Goal: Transaction & Acquisition: Book appointment/travel/reservation

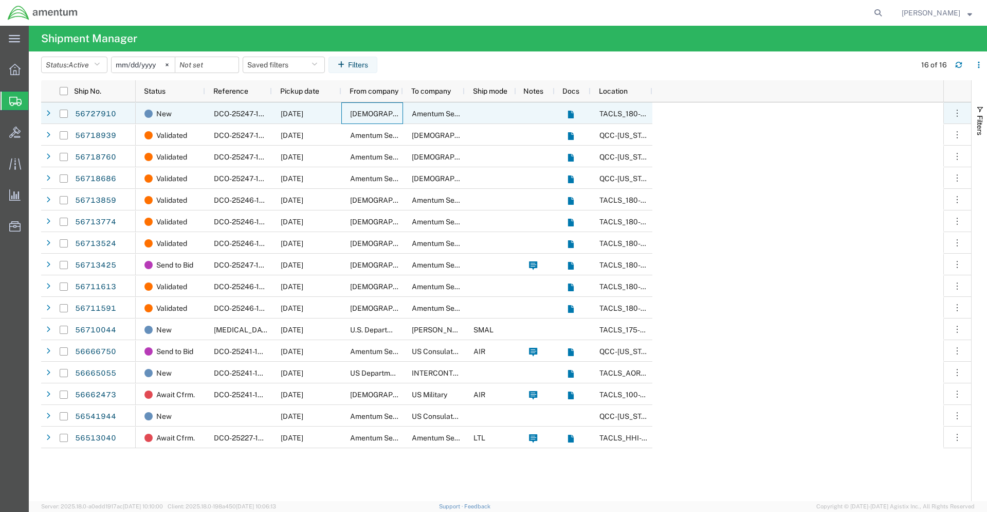
click at [360, 113] on span "[DEMOGRAPHIC_DATA] Army" at bounding box center [399, 114] width 99 height 8
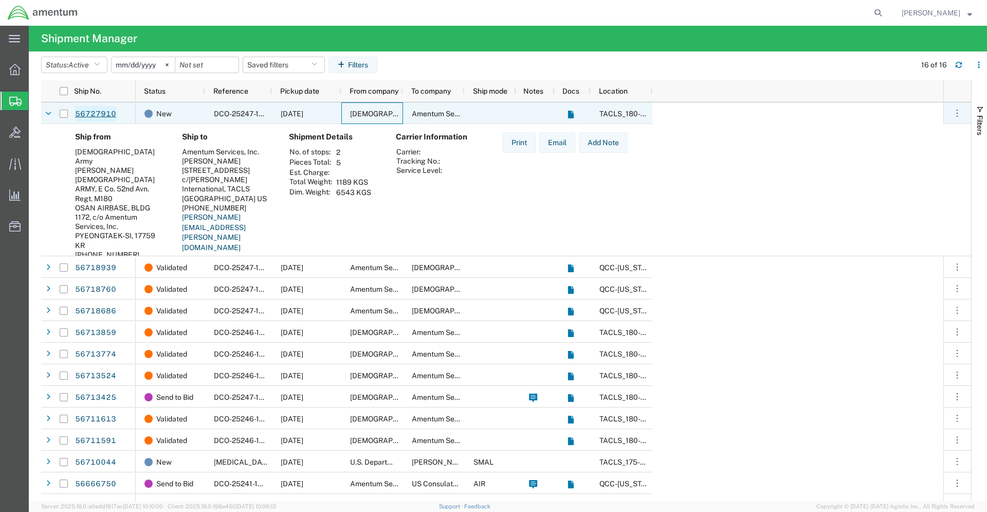
click at [91, 110] on link "56727910" at bounding box center [96, 114] width 42 height 16
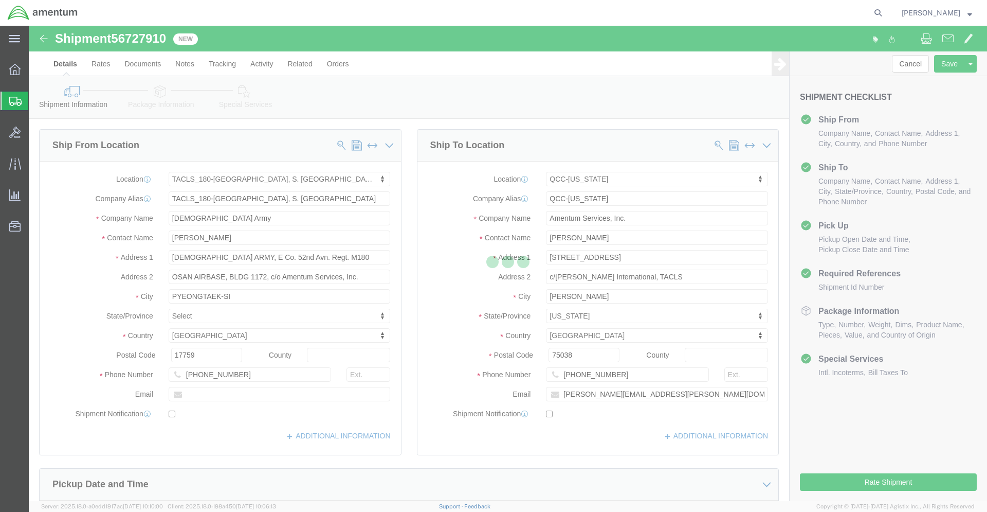
select select "42679"
select select "42668"
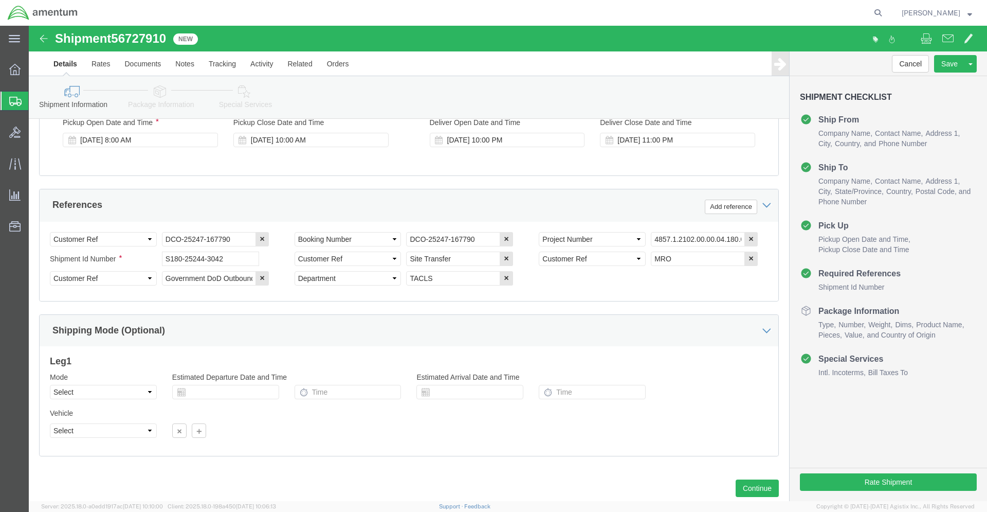
scroll to position [447, 0]
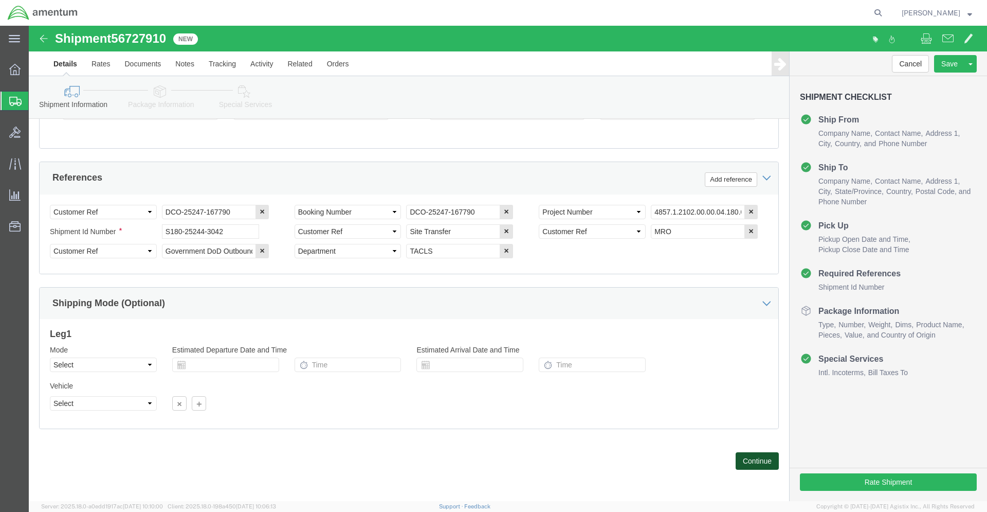
click button "Continue"
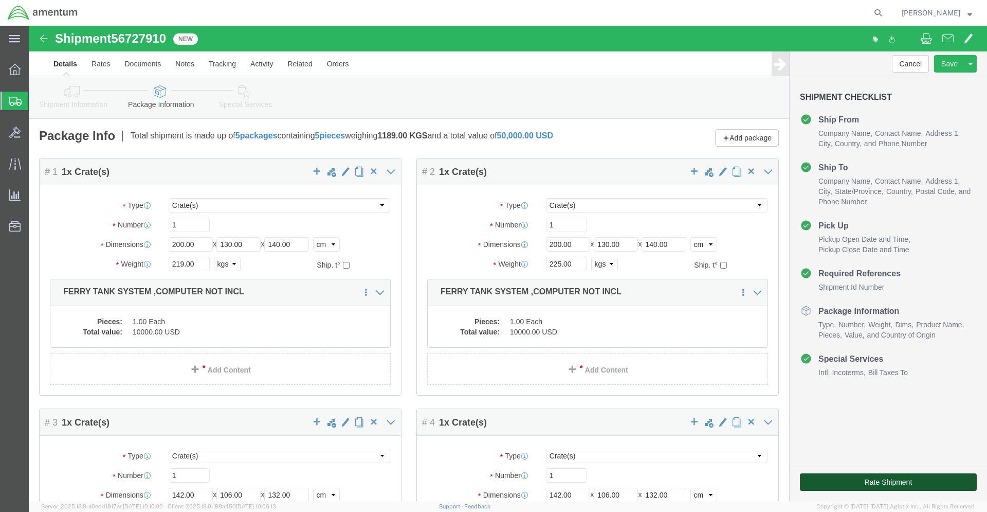
click button "Rate Shipment"
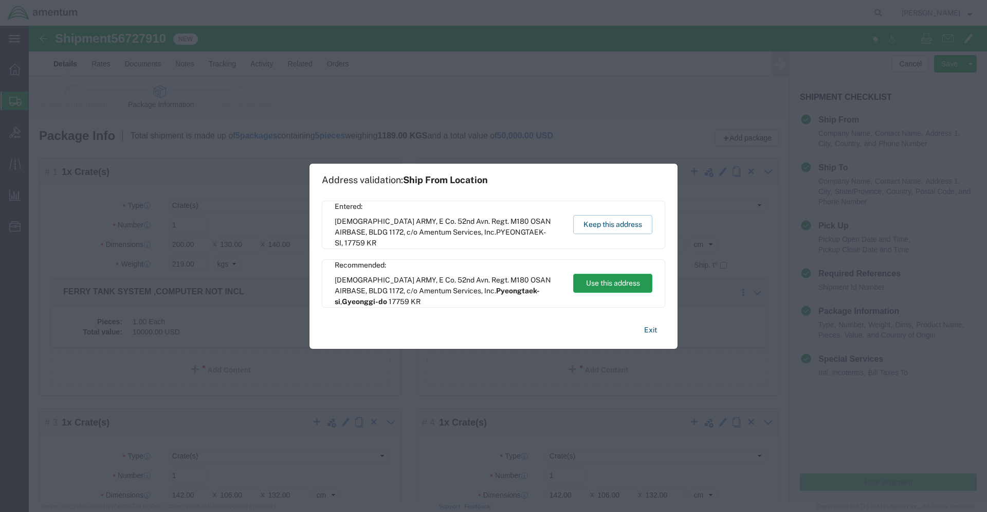
click at [601, 282] on button "Use this address" at bounding box center [612, 283] width 79 height 19
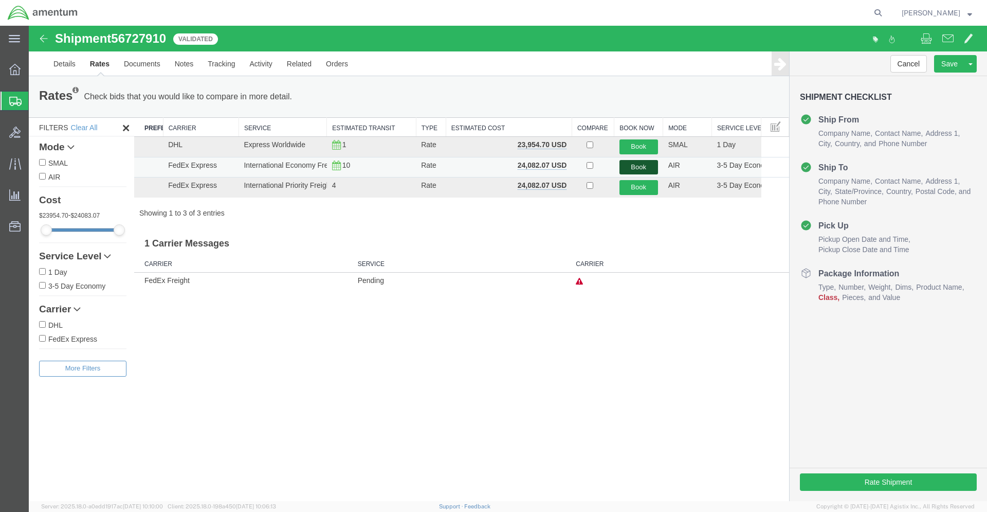
click at [637, 165] on button "Book" at bounding box center [639, 167] width 39 height 15
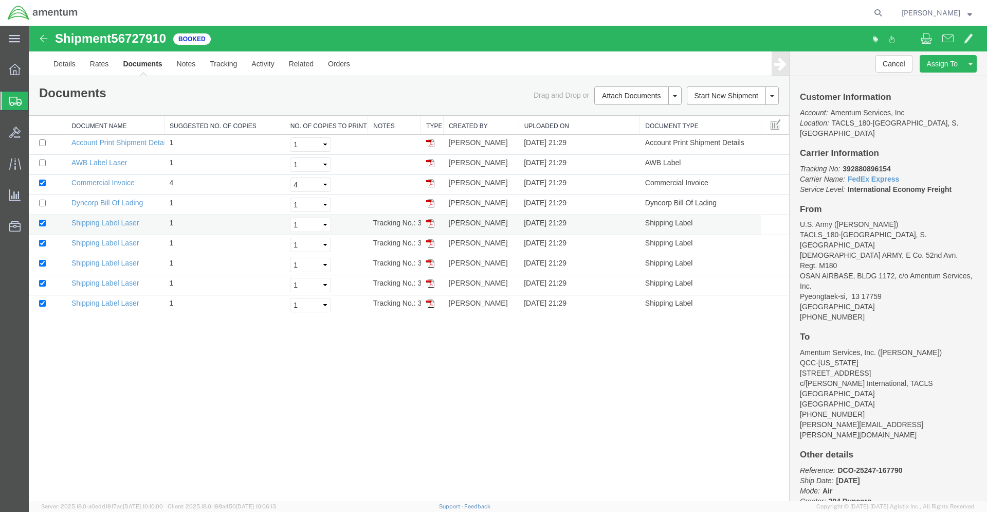
click at [429, 225] on img at bounding box center [430, 223] width 8 height 8
click at [429, 242] on img at bounding box center [430, 243] width 8 height 8
click at [430, 264] on img at bounding box center [430, 263] width 8 height 8
click at [429, 283] on img at bounding box center [430, 283] width 8 height 8
click at [428, 306] on img at bounding box center [430, 303] width 8 height 8
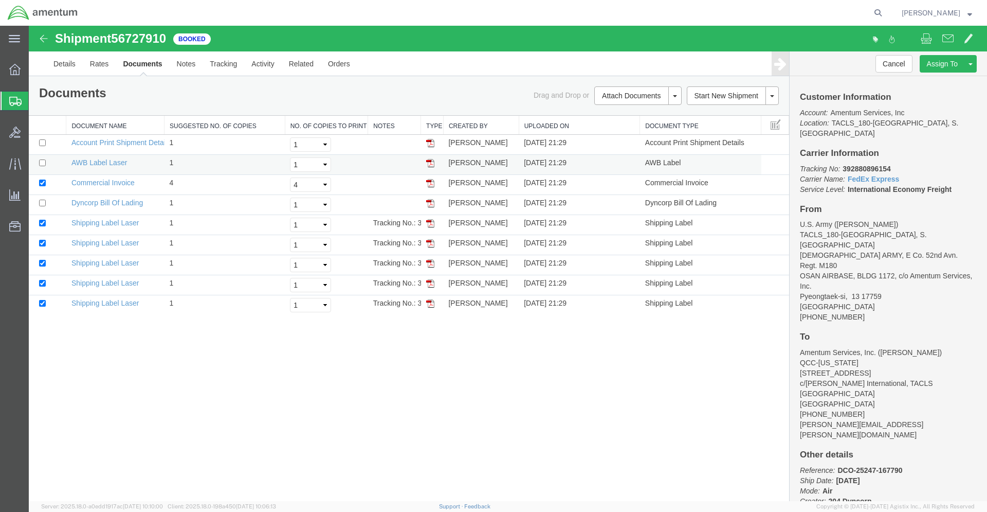
click at [429, 165] on img at bounding box center [430, 163] width 8 height 8
click at [429, 163] on img at bounding box center [430, 163] width 8 height 8
click at [431, 203] on img at bounding box center [430, 203] width 8 height 8
click at [432, 164] on img at bounding box center [430, 163] width 8 height 8
click at [37, 99] on span "Shipments" at bounding box center [32, 101] width 8 height 21
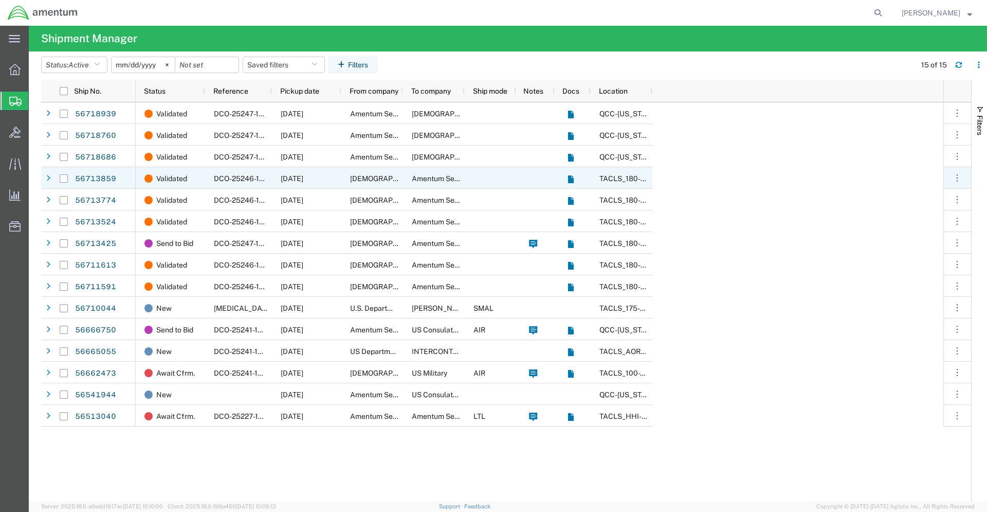
click at [440, 179] on span "Amentum Services, Inc." at bounding box center [450, 178] width 77 height 8
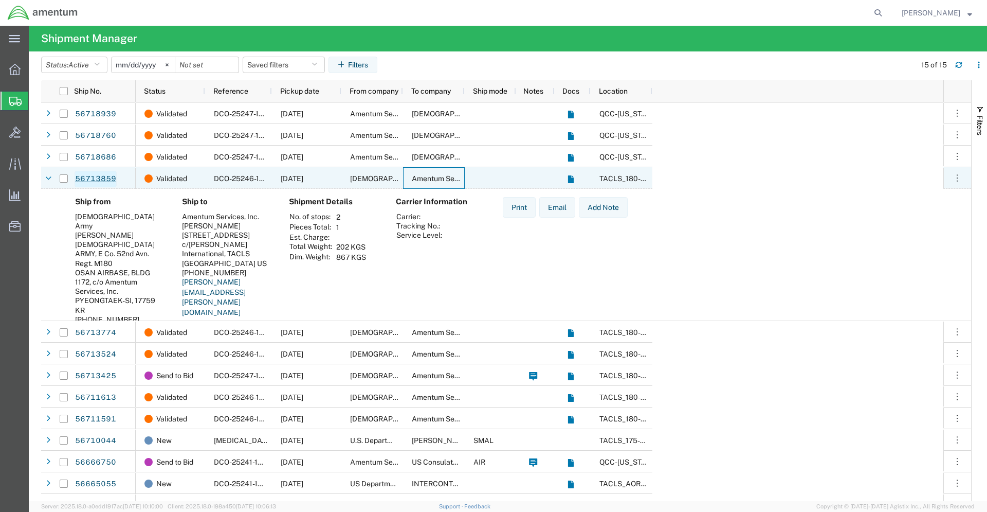
click at [91, 177] on link "56713859" at bounding box center [96, 179] width 42 height 16
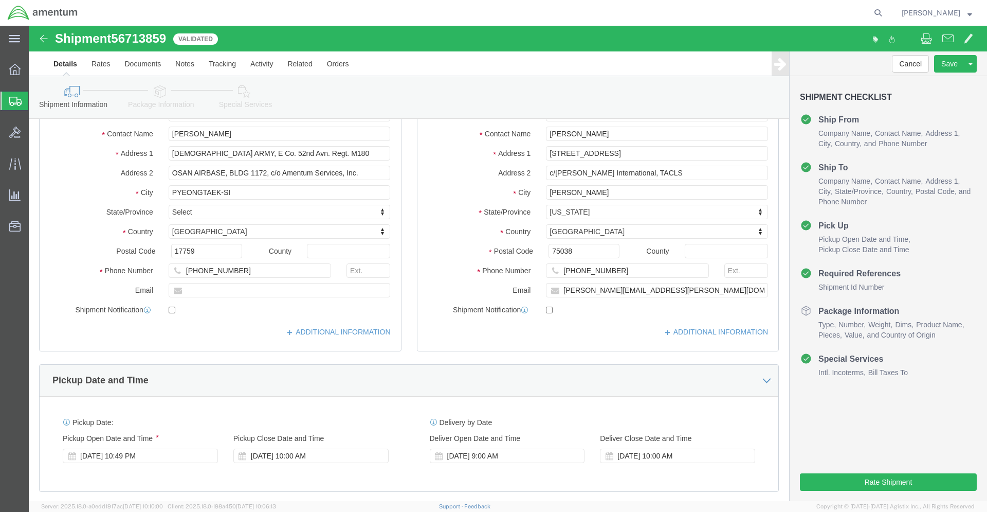
select select "42679"
select select "42668"
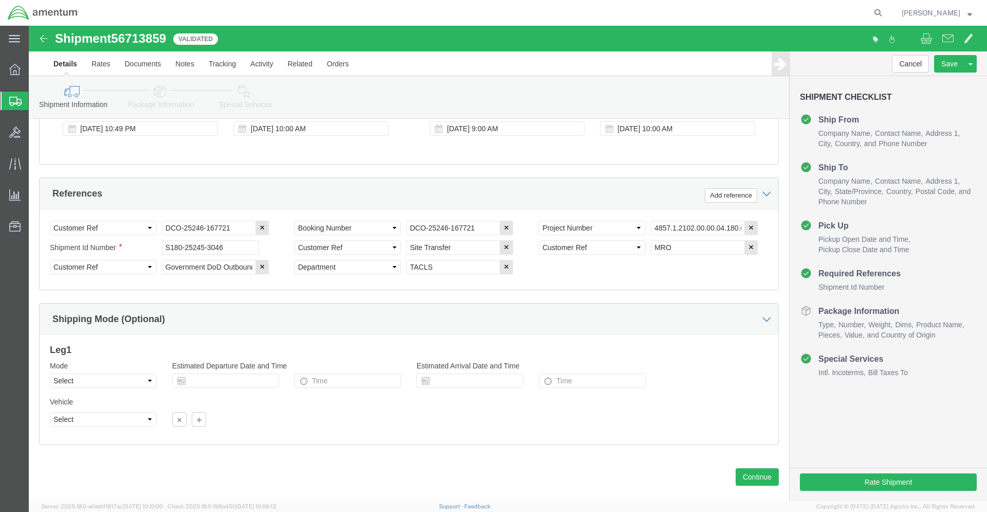
scroll to position [447, 0]
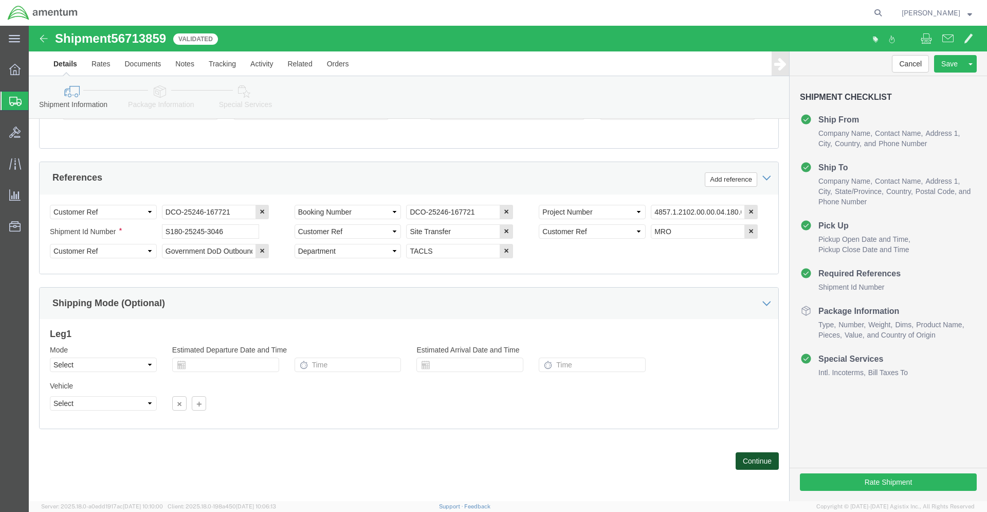
click button "Continue"
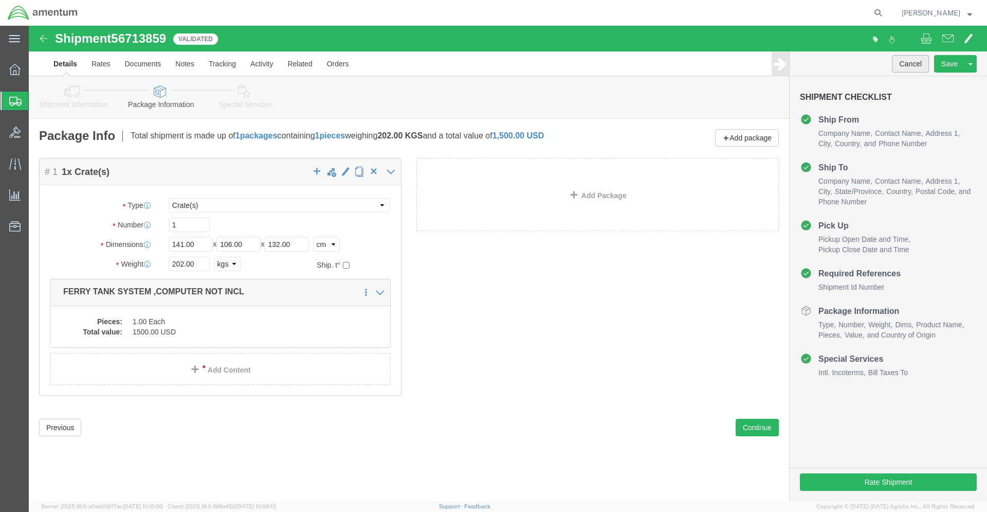
click button "Cancel"
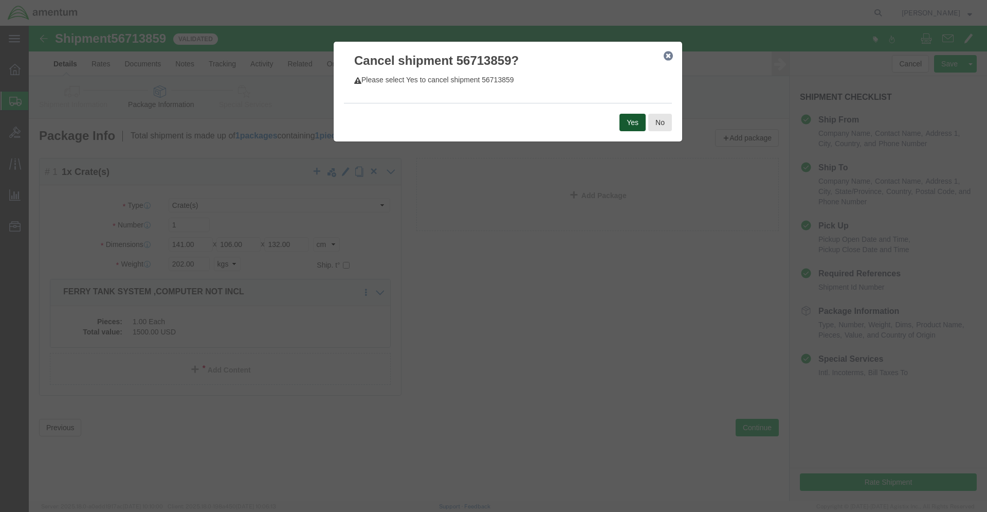
click button "Yes"
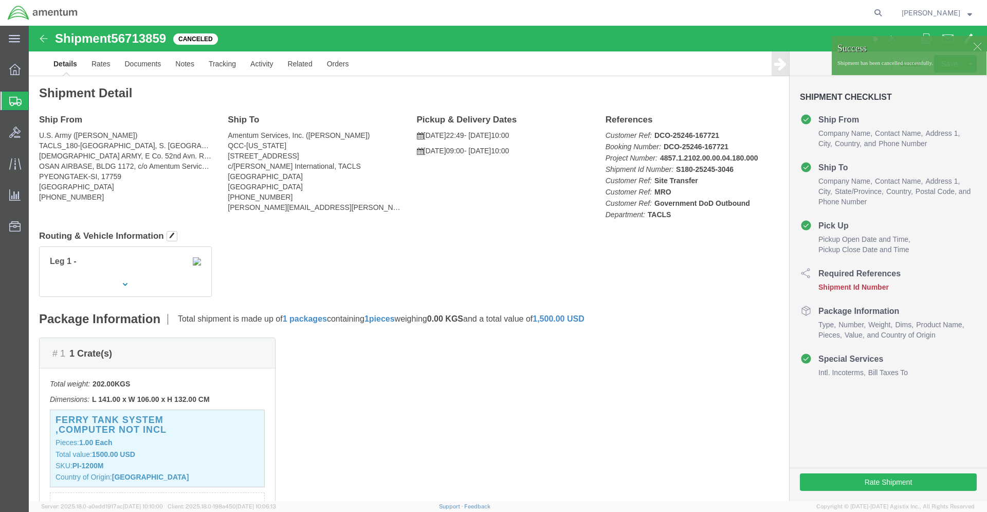
click at [37, 103] on span "Shipments" at bounding box center [32, 101] width 8 height 21
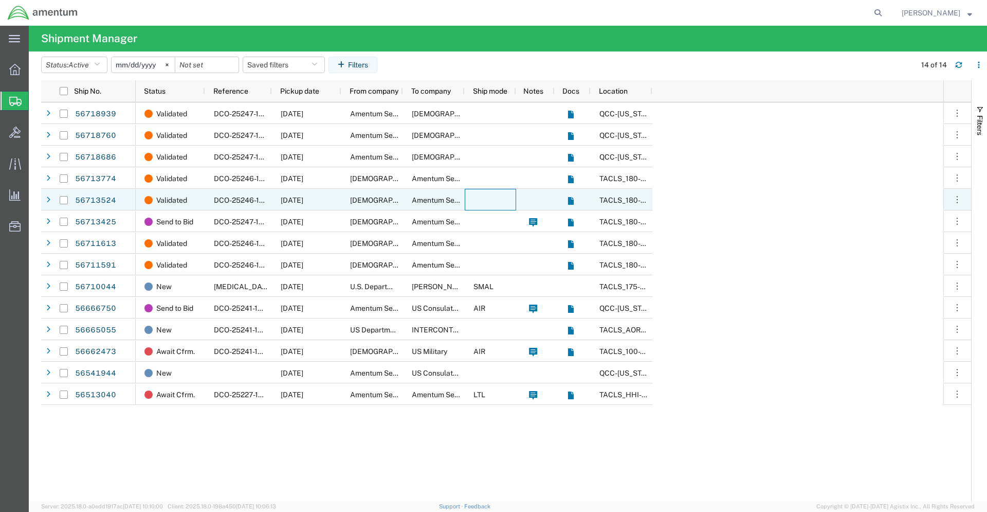
click at [495, 201] on div at bounding box center [490, 200] width 51 height 22
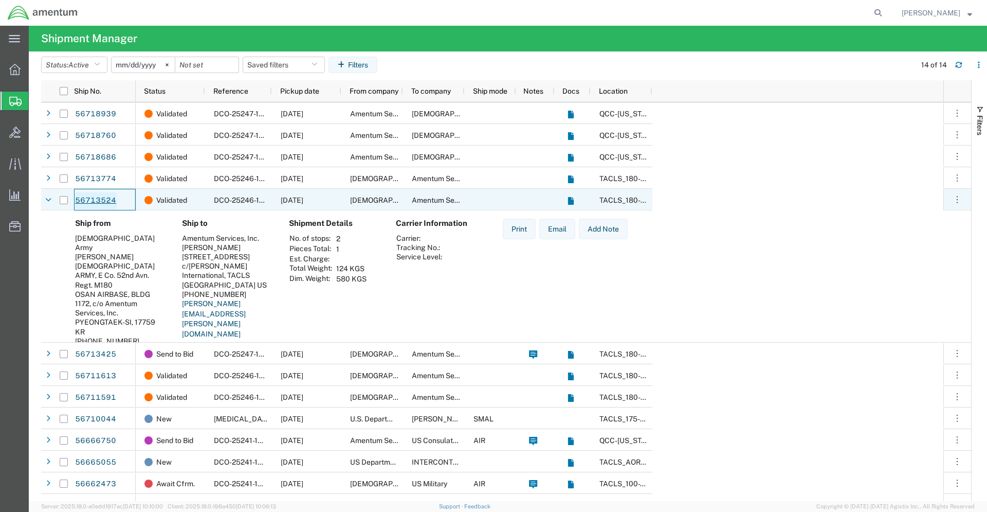
click at [97, 200] on link "56713524" at bounding box center [96, 200] width 42 height 16
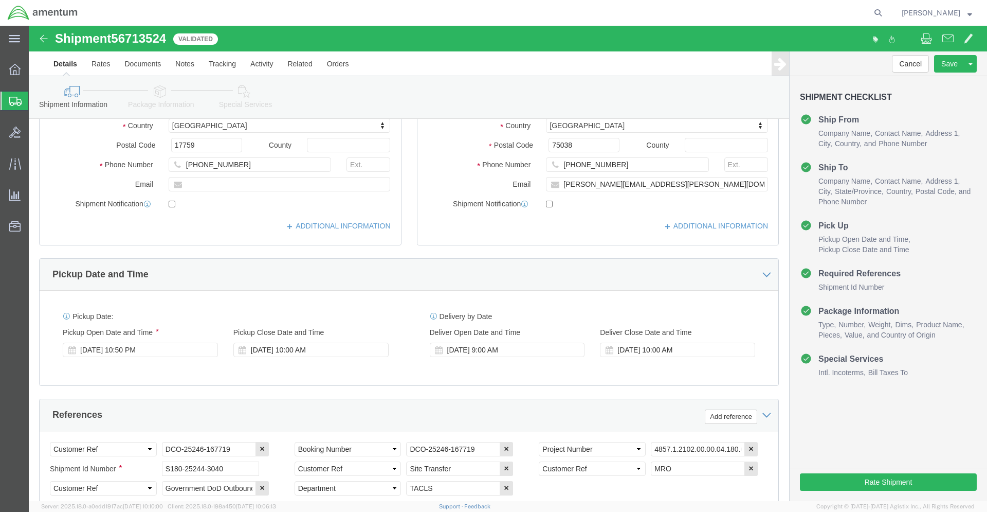
select select "42679"
select select "42668"
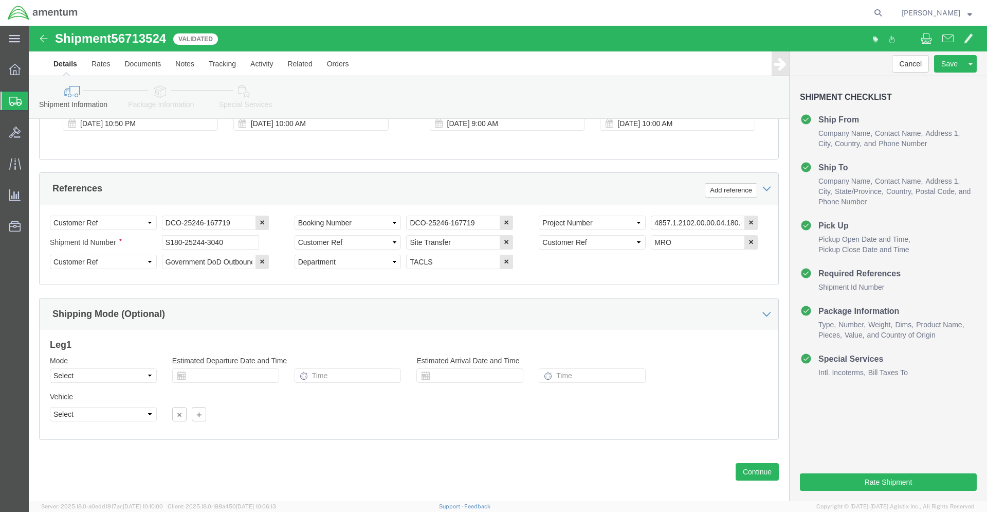
scroll to position [447, 0]
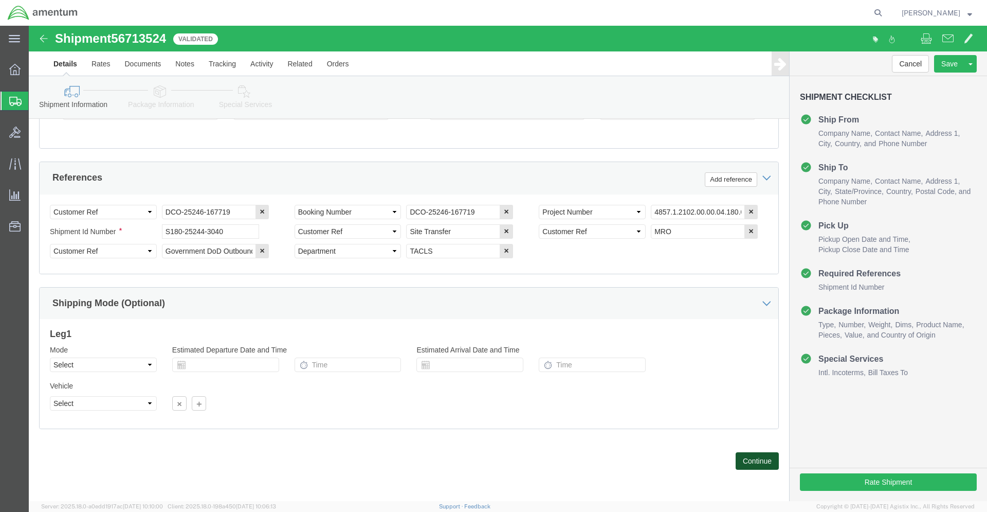
click button "Continue"
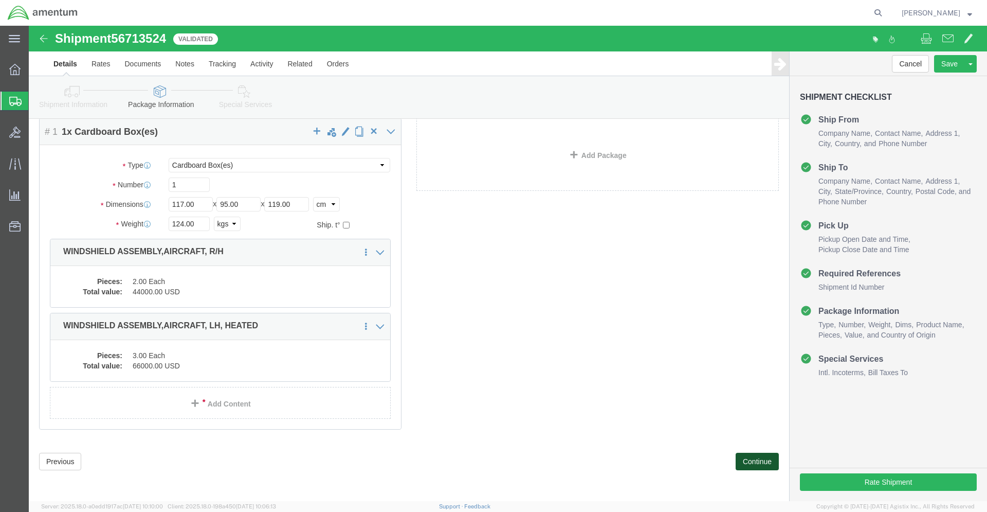
scroll to position [41, 0]
drag, startPoint x: 23, startPoint y: 438, endPoint x: 60, endPoint y: 420, distance: 41.9
click button "Previous"
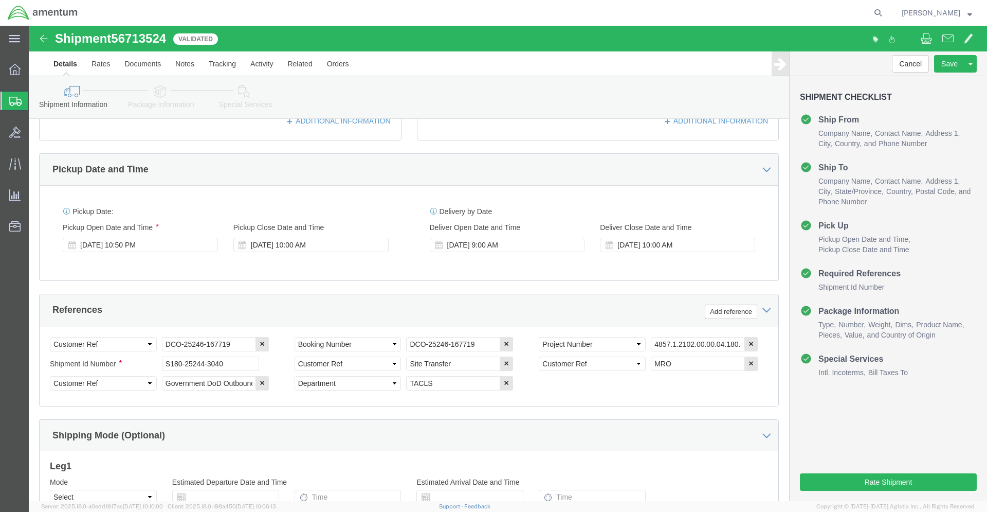
scroll to position [447, 0]
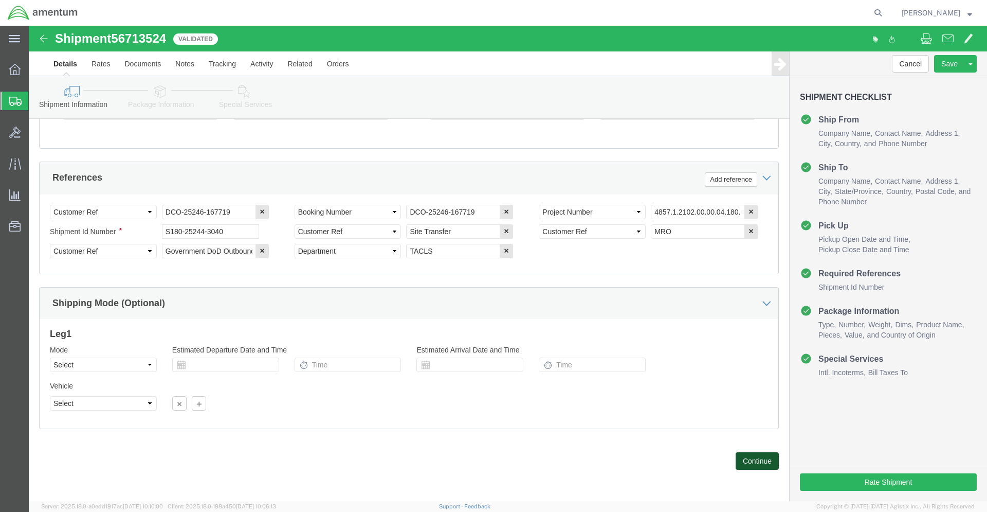
click button "Continue"
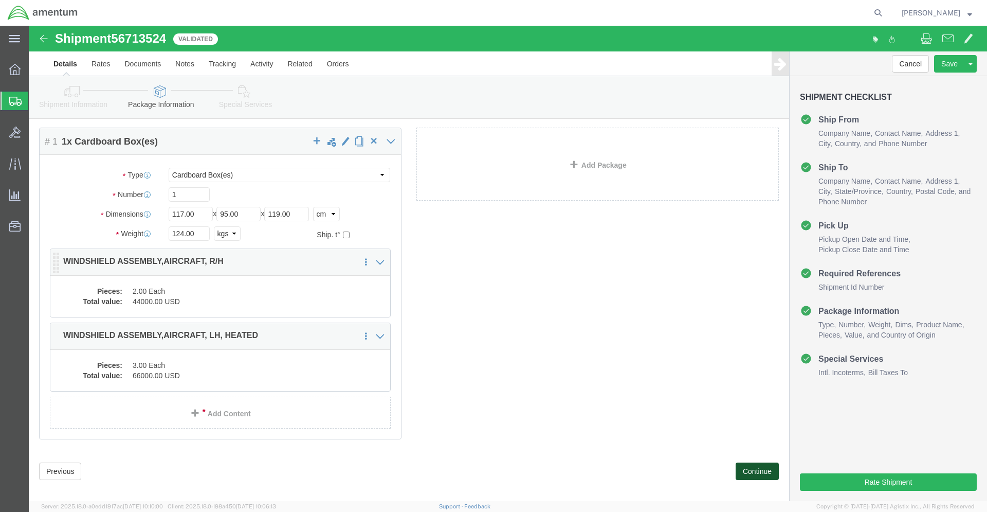
scroll to position [41, 0]
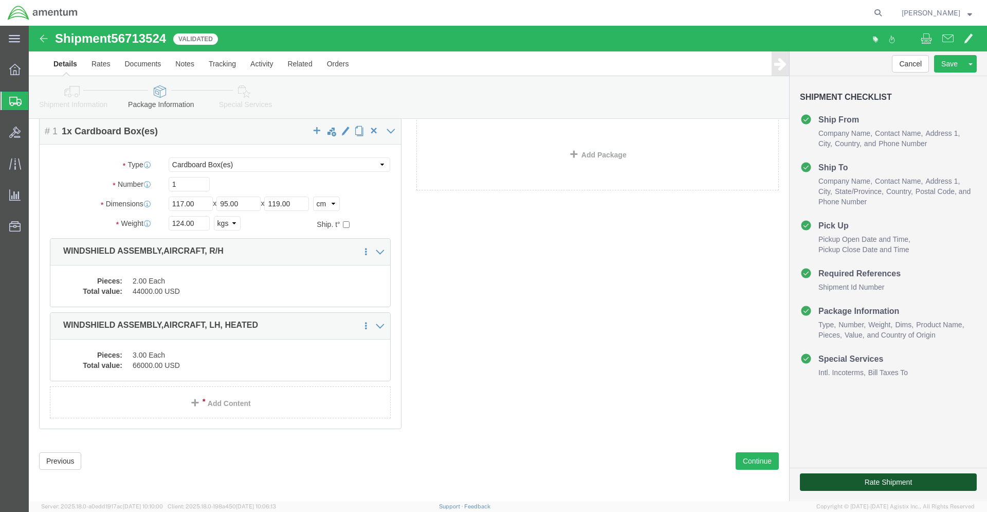
click button "Rate Shipment"
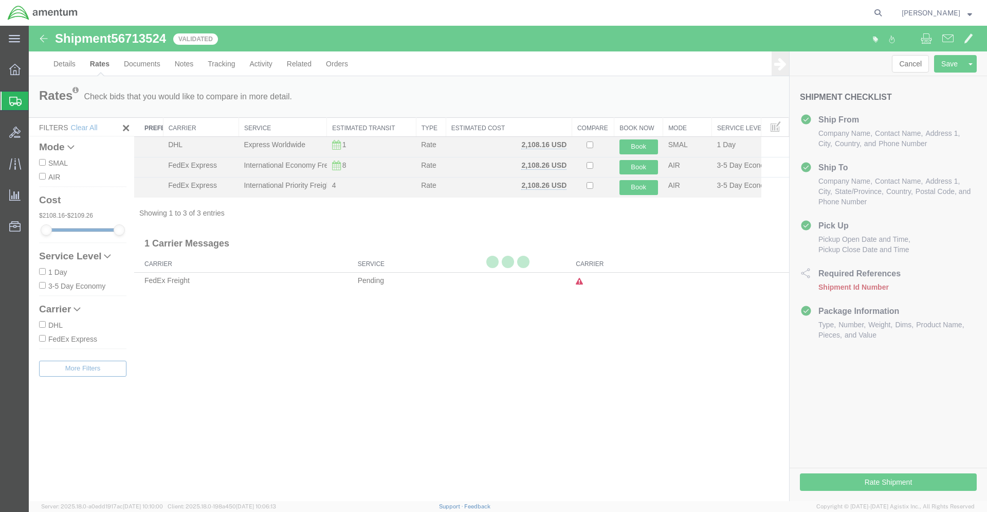
scroll to position [0, 0]
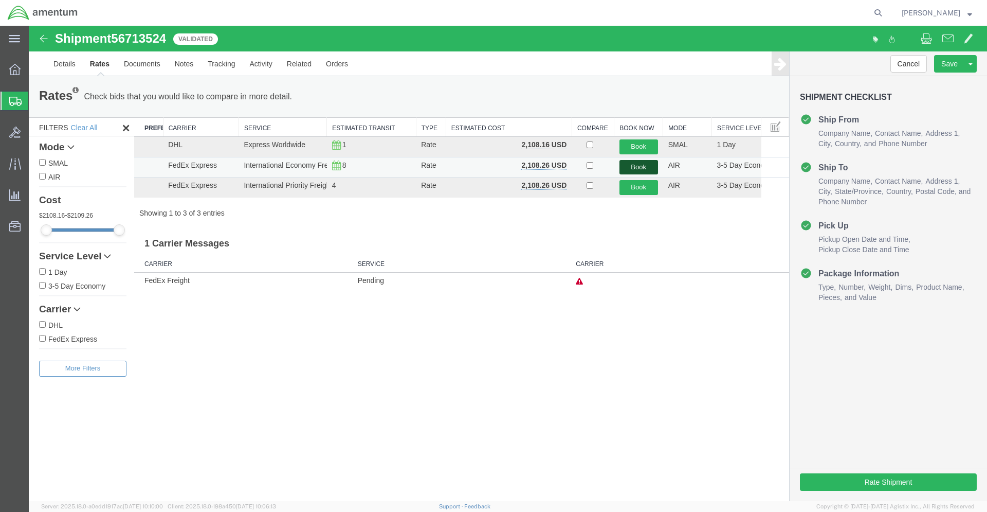
click at [643, 168] on button "Book" at bounding box center [639, 167] width 39 height 15
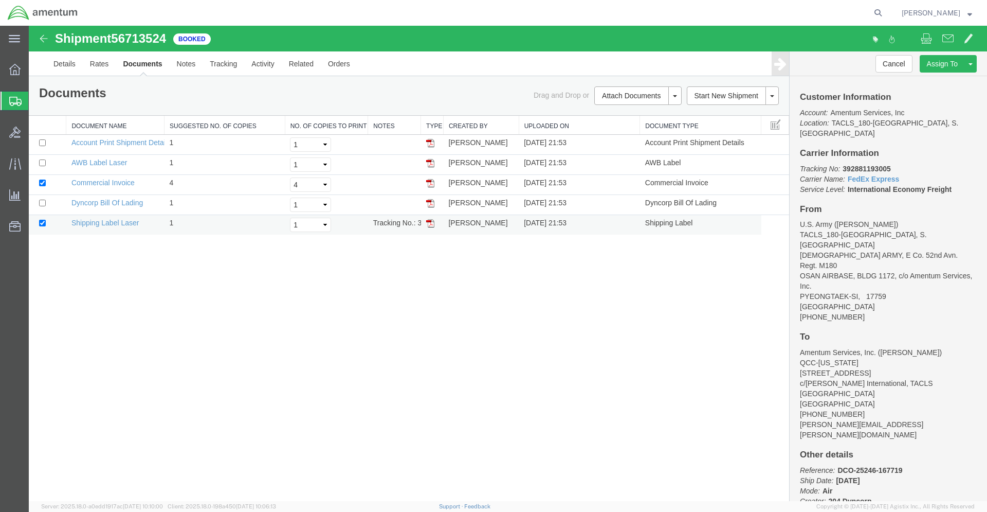
click at [430, 223] on img at bounding box center [430, 223] width 8 height 8
click at [431, 166] on img at bounding box center [430, 163] width 8 height 8
click at [431, 204] on img at bounding box center [430, 203] width 8 height 8
drag, startPoint x: 843, startPoint y: 159, endPoint x: 886, endPoint y: 158, distance: 42.2
click at [895, 164] on p "Tracking No: 392881193005 Carrier Name: FedEx Express FedEx Express Service Lev…" at bounding box center [888, 179] width 177 height 31
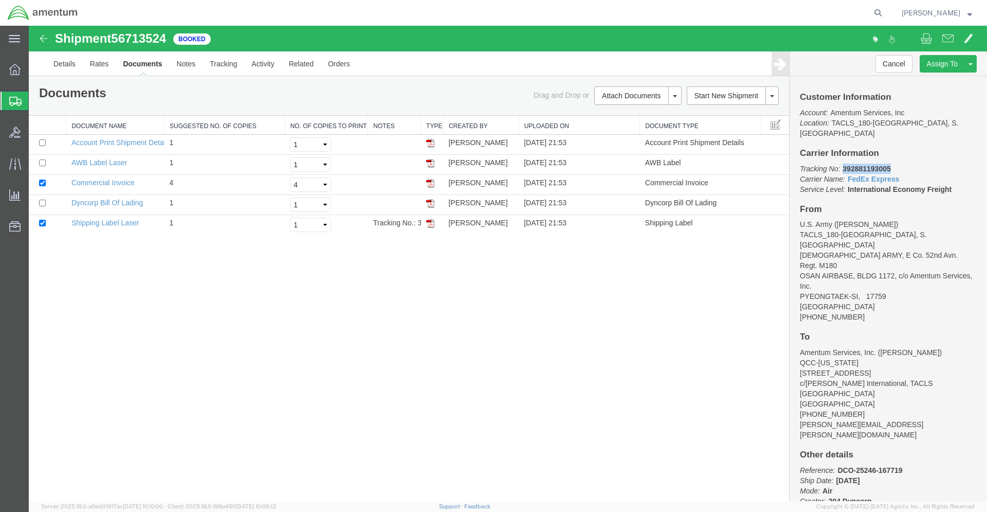
copy b "392881193005"
click at [37, 102] on span "Shipments" at bounding box center [32, 101] width 8 height 21
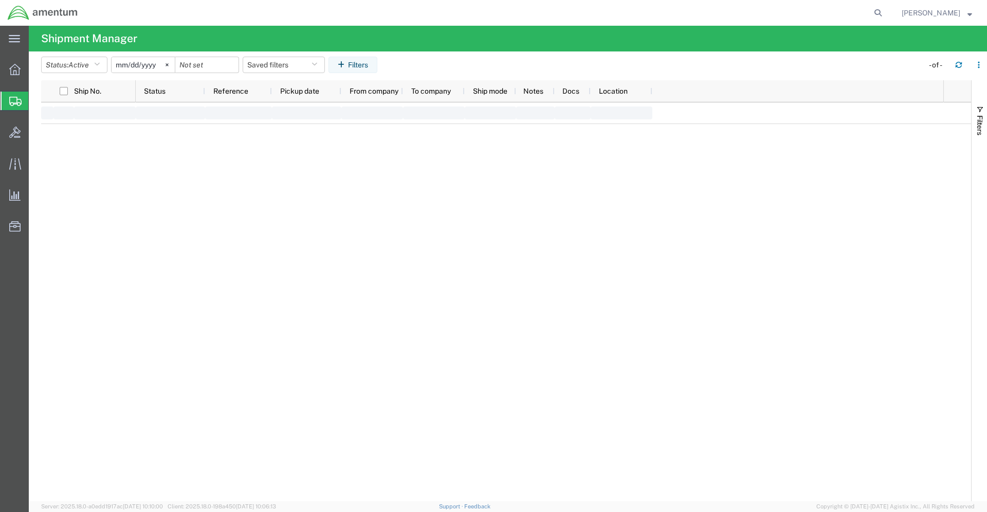
click at [37, 101] on span "Shipments" at bounding box center [32, 101] width 8 height 21
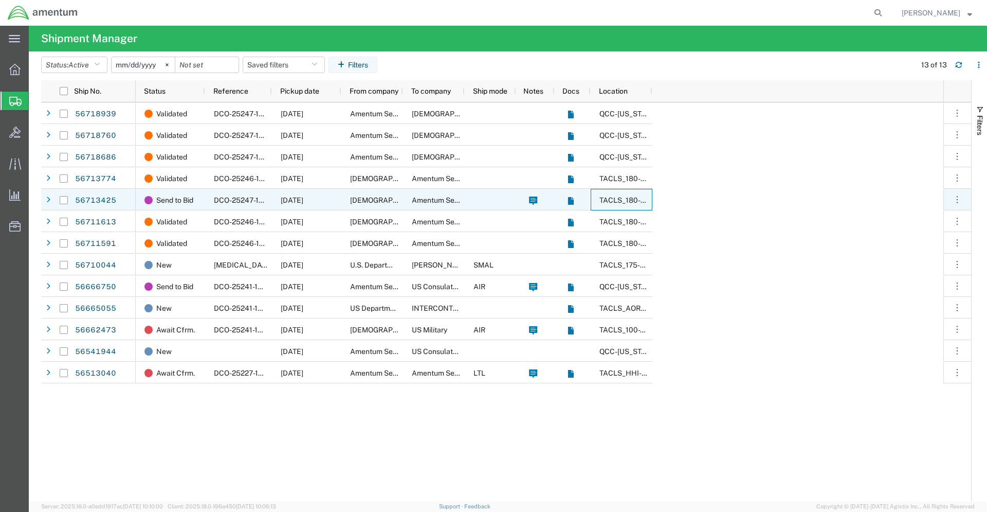
click at [609, 203] on span "TACLS_180-[GEOGRAPHIC_DATA], S. [GEOGRAPHIC_DATA]" at bounding box center [699, 200] width 199 height 8
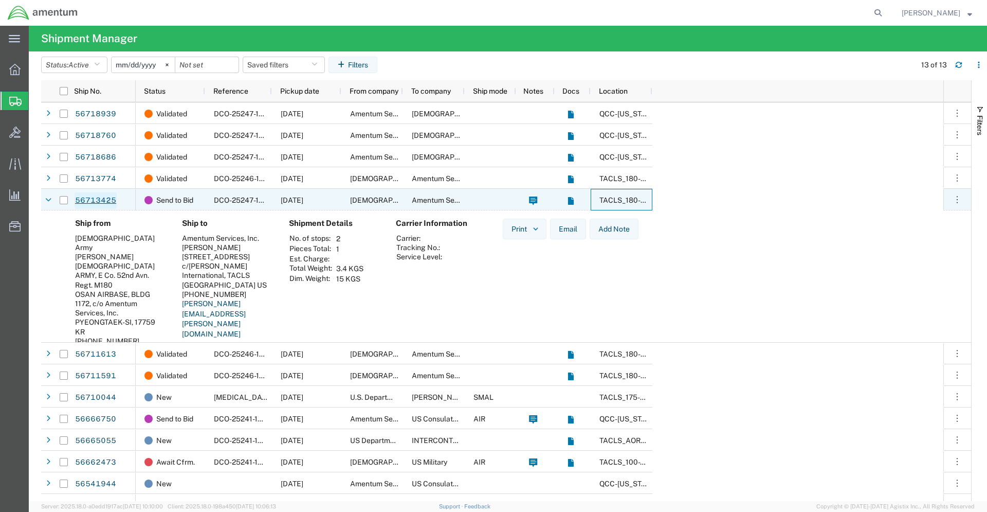
click at [92, 200] on link "56713425" at bounding box center [96, 200] width 42 height 16
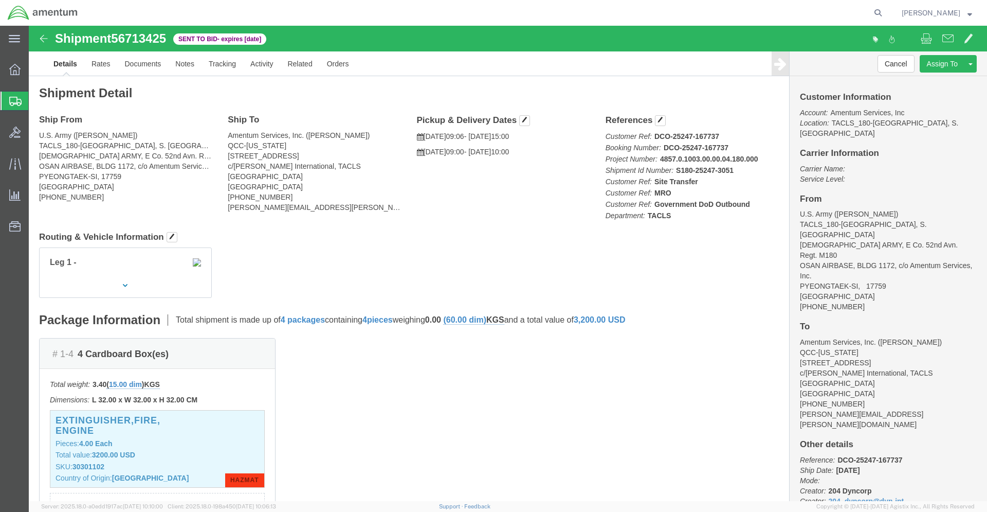
click img
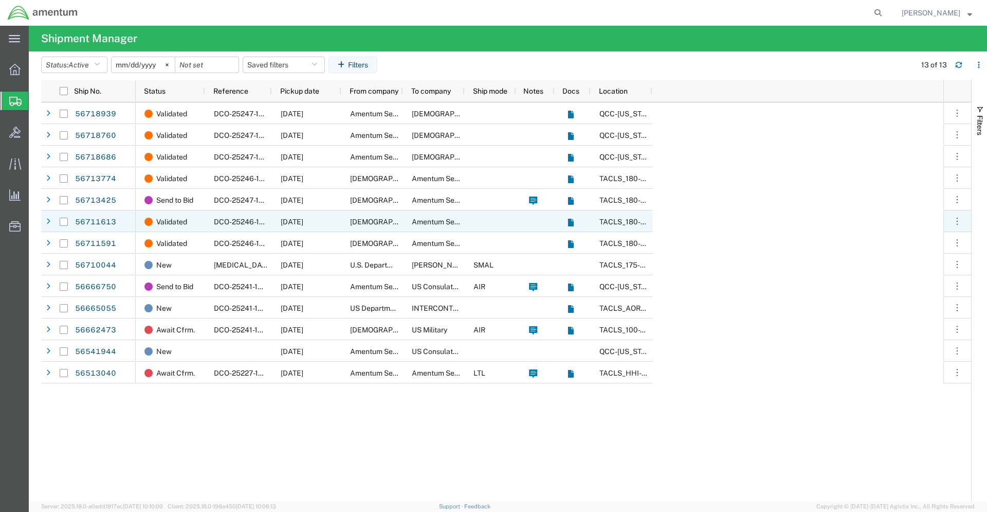
click at [617, 225] on span "TACLS_180-[GEOGRAPHIC_DATA], S. [GEOGRAPHIC_DATA]" at bounding box center [699, 222] width 199 height 8
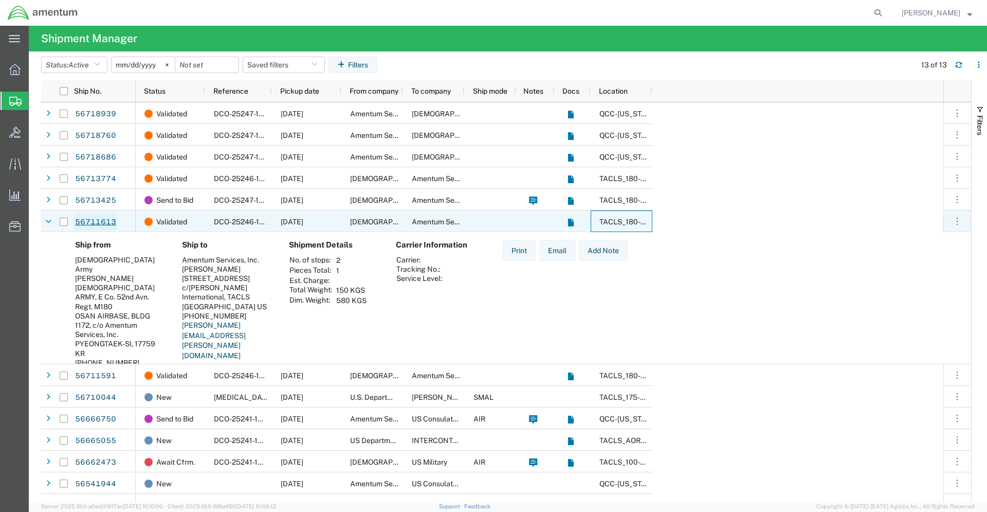
click at [91, 221] on link "56711613" at bounding box center [96, 222] width 42 height 16
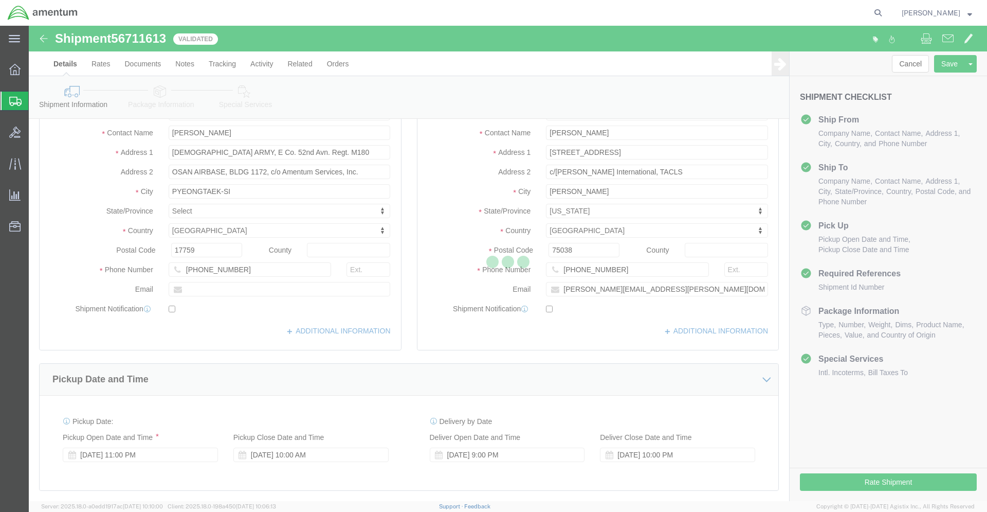
select select "42679"
select select "42668"
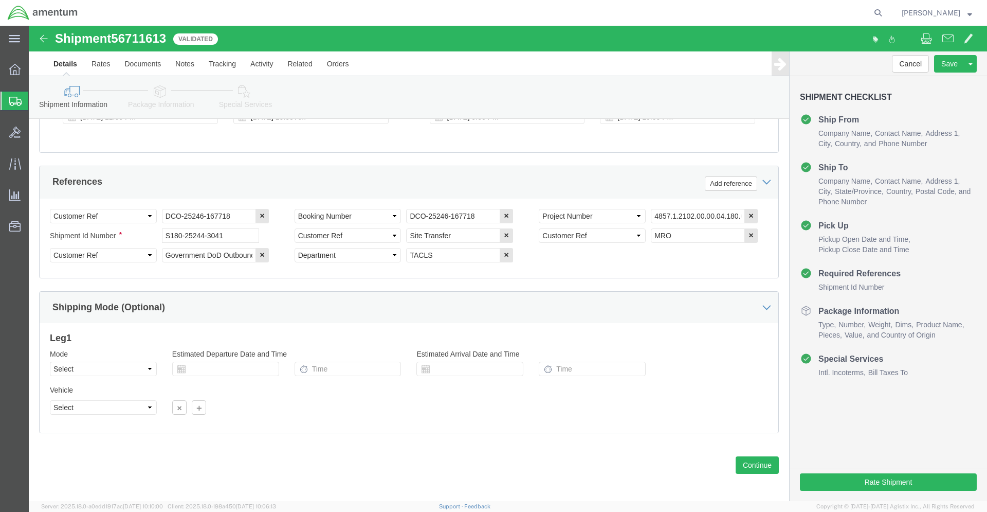
scroll to position [447, 0]
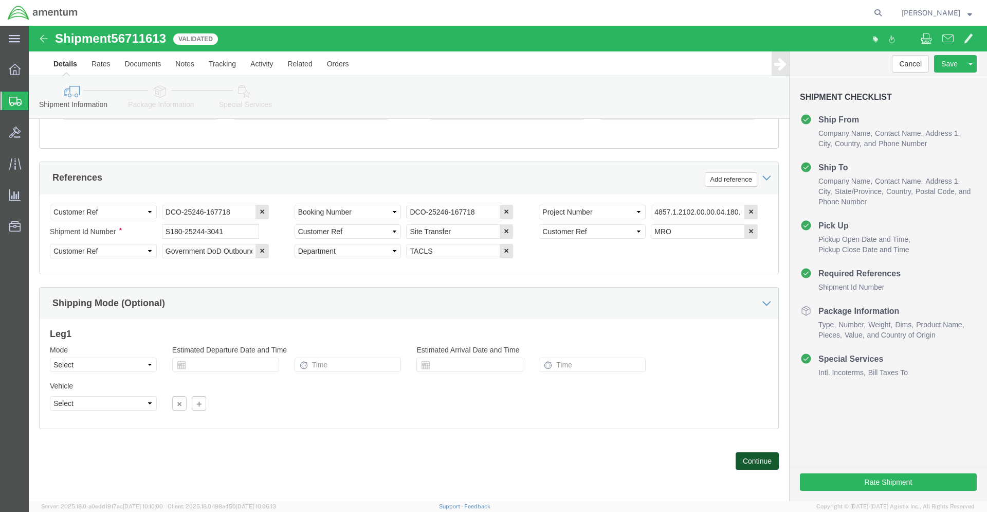
click button "Continue"
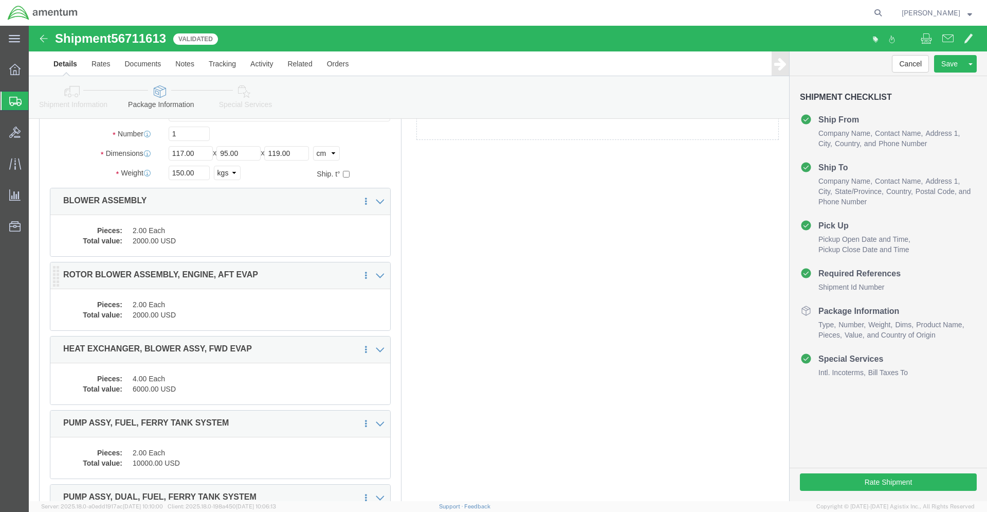
scroll to position [22, 0]
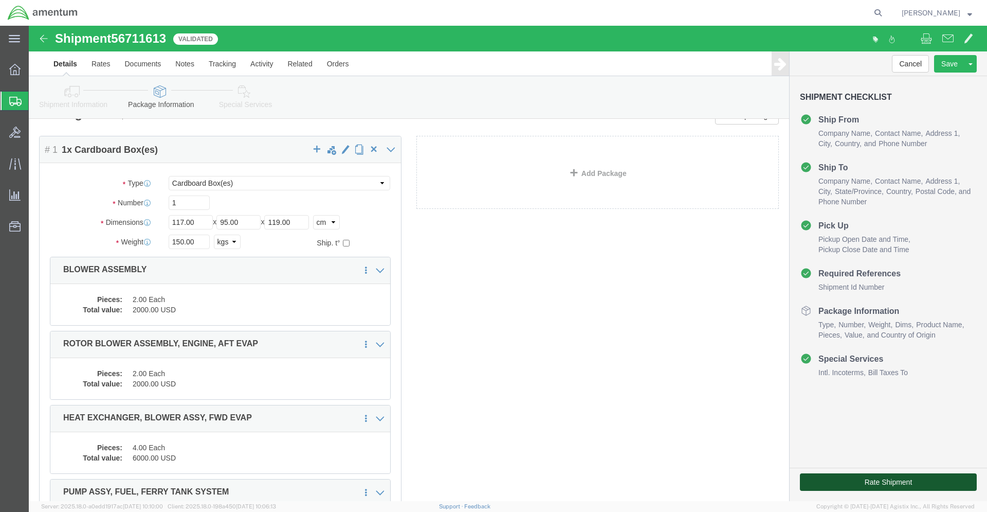
click button "Rate Shipment"
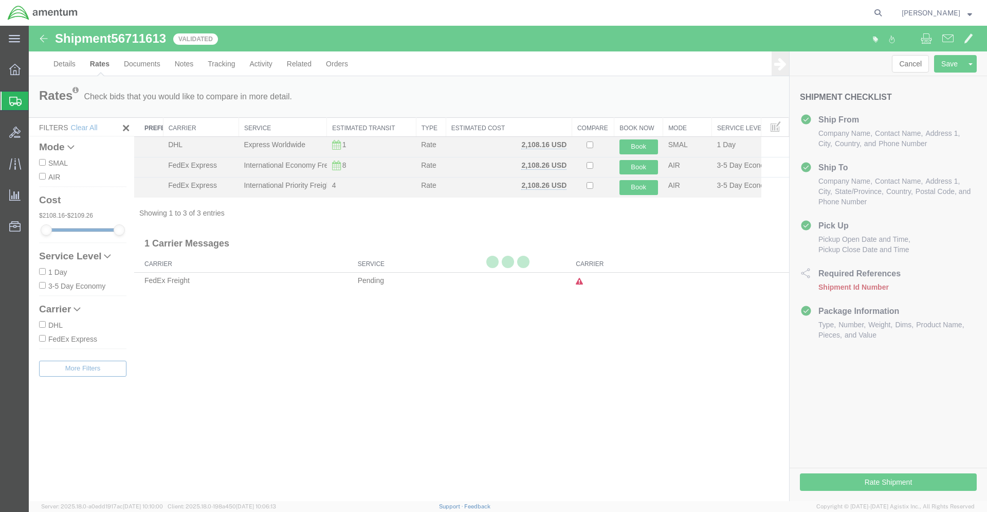
scroll to position [0, 0]
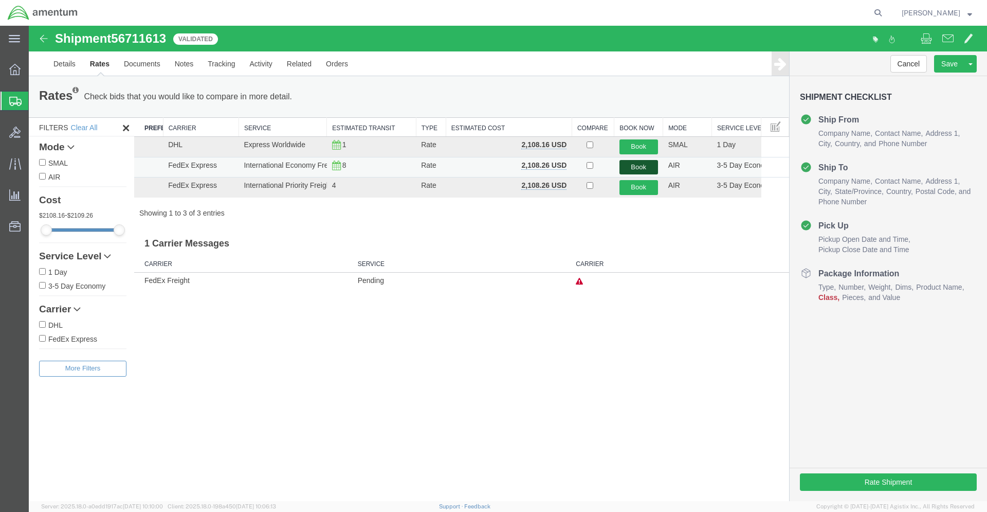
click at [640, 168] on button "Book" at bounding box center [639, 167] width 39 height 15
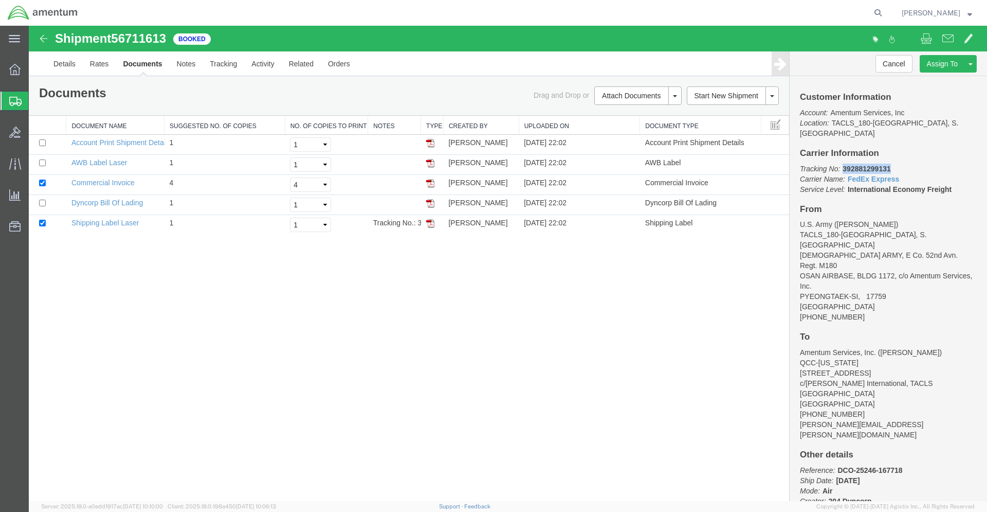
drag, startPoint x: 843, startPoint y: 158, endPoint x: 892, endPoint y: 158, distance: 49.4
click at [892, 164] on p "Tracking No: 392881299131 Carrier Name: FedEx Express FedEx Express Service Lev…" at bounding box center [888, 179] width 177 height 31
copy b "392881299131"
click at [428, 224] on img at bounding box center [430, 223] width 8 height 8
click at [432, 163] on img at bounding box center [430, 163] width 8 height 8
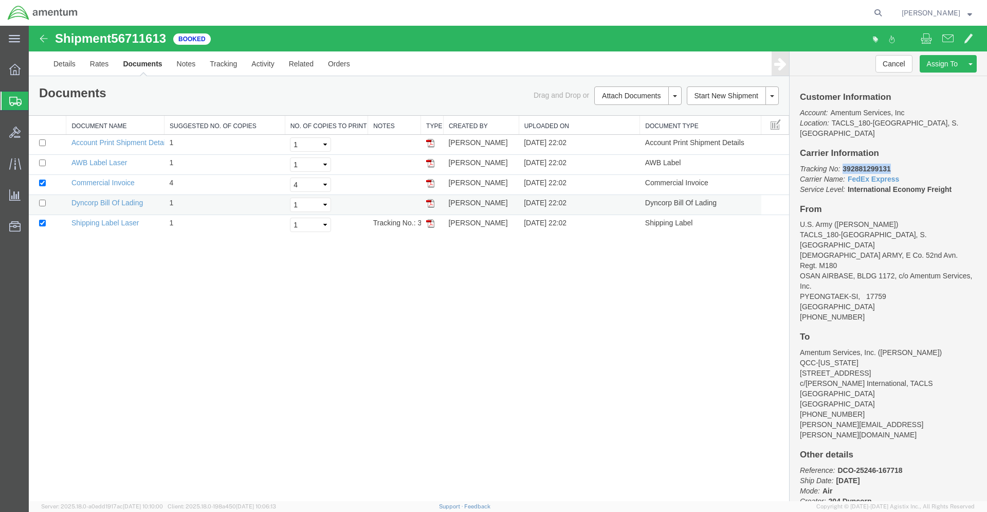
click at [432, 204] on img at bounding box center [430, 203] width 8 height 8
click at [37, 100] on span "Shipments" at bounding box center [32, 101] width 8 height 21
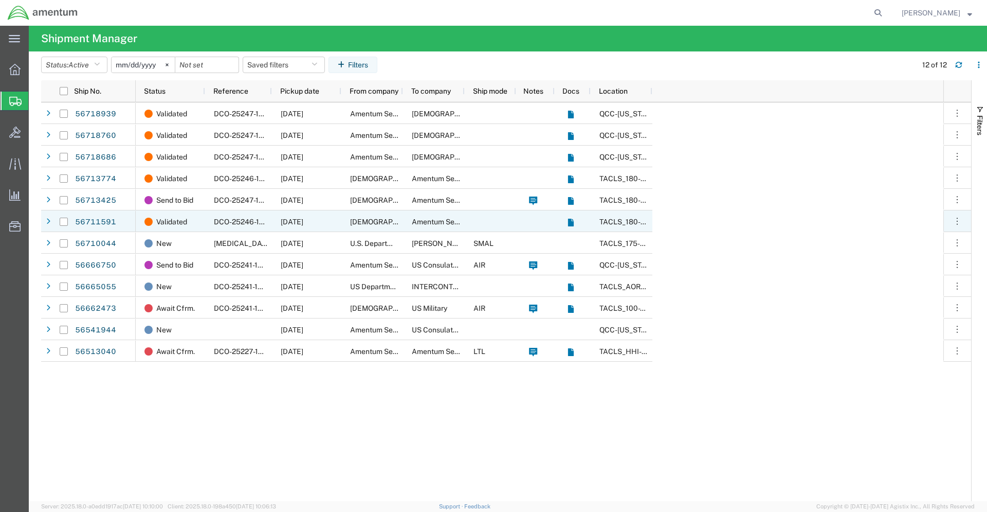
click at [616, 222] on span "TACLS_180-[GEOGRAPHIC_DATA], S. [GEOGRAPHIC_DATA]" at bounding box center [699, 222] width 199 height 8
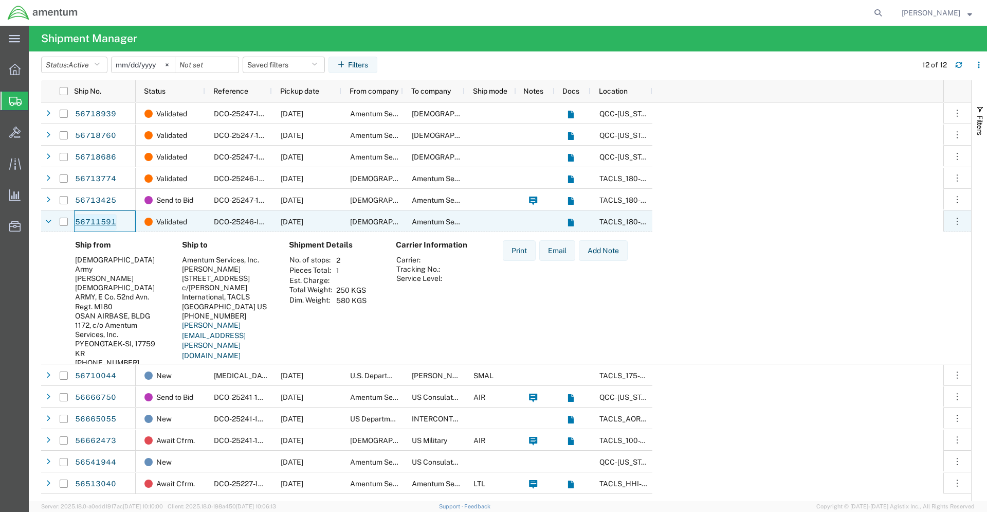
click at [91, 220] on link "56711591" at bounding box center [96, 222] width 42 height 16
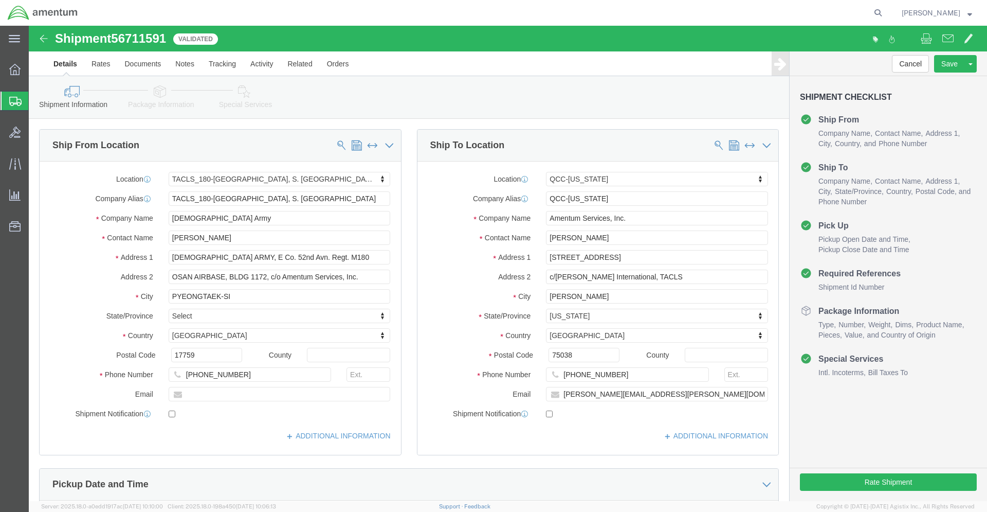
select select "42679"
select select "42668"
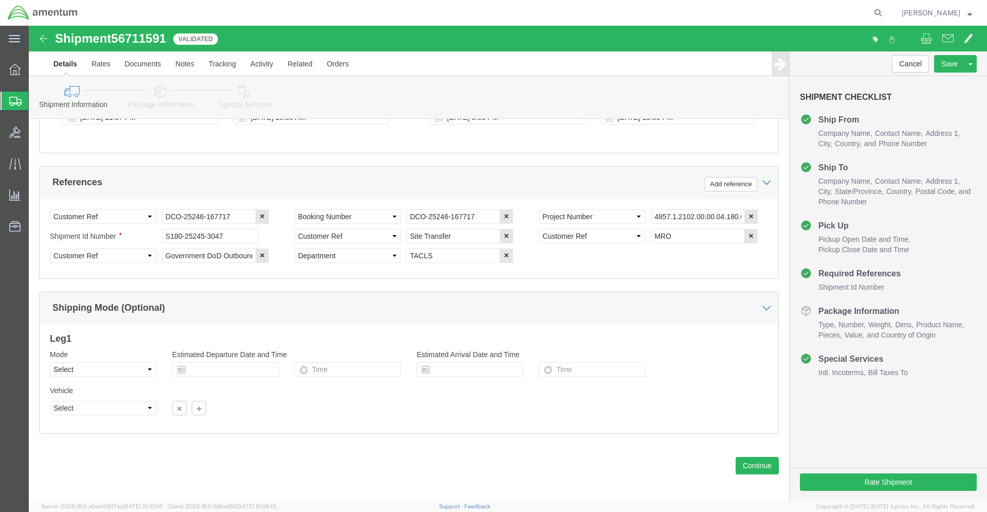
scroll to position [447, 0]
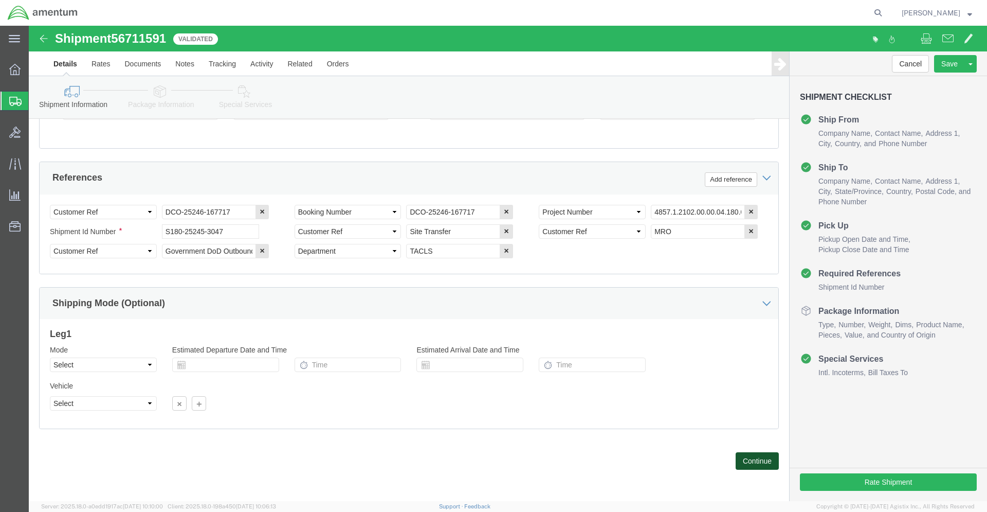
click button "Continue"
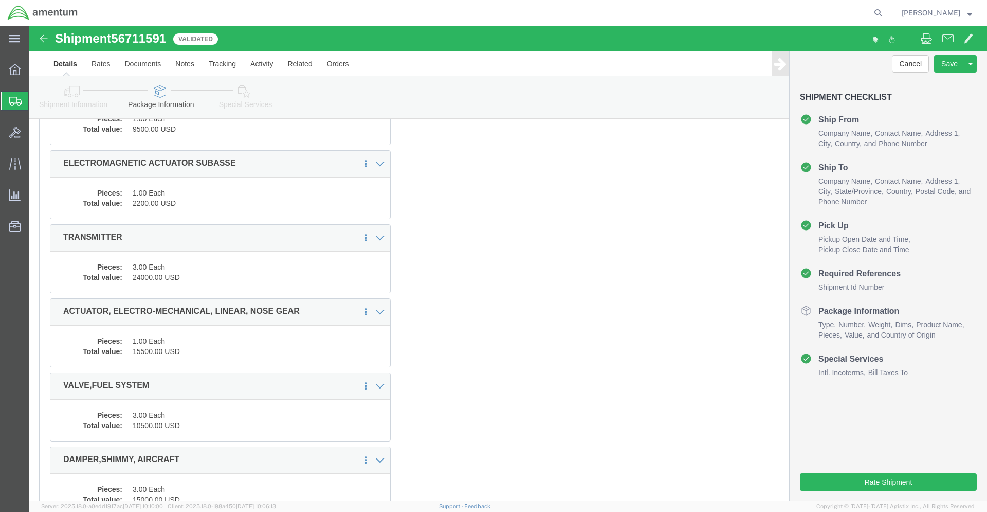
scroll to position [1548, 0]
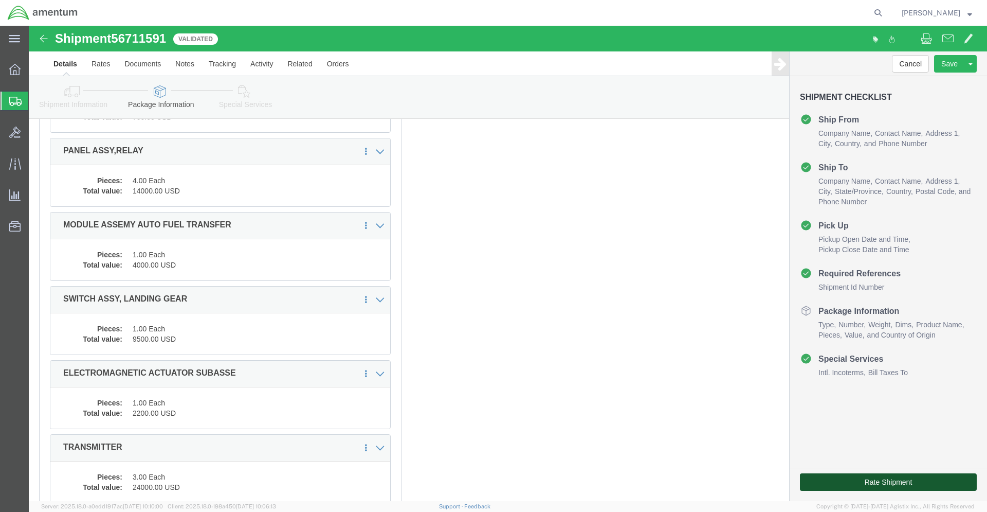
click button "Rate Shipment"
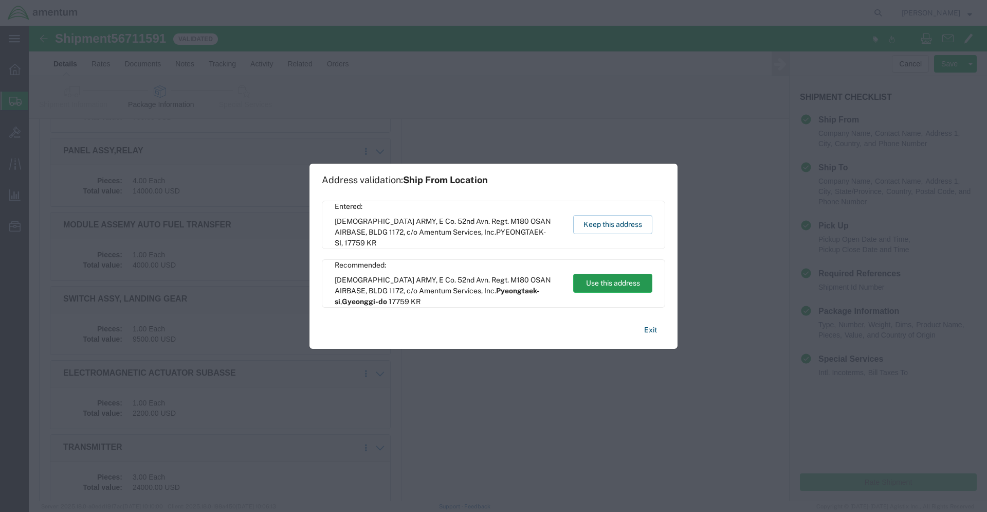
click at [625, 282] on button "Use this address" at bounding box center [612, 283] width 79 height 19
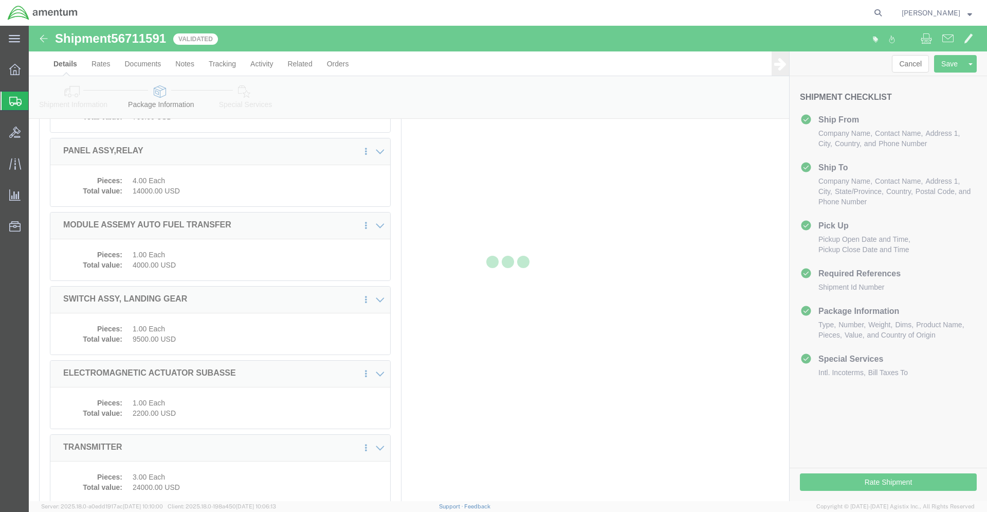
scroll to position [0, 0]
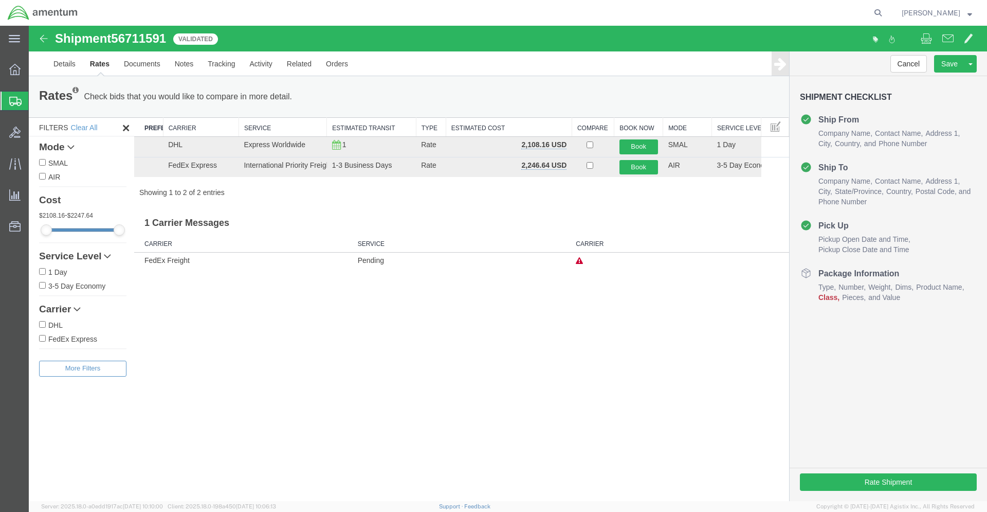
click at [461, 327] on div "Shipment 56711591 2 of 2 Validated Details Rates Documents Notes Tracking Activ…" at bounding box center [508, 263] width 959 height 475
click at [645, 164] on button "Book" at bounding box center [639, 167] width 39 height 15
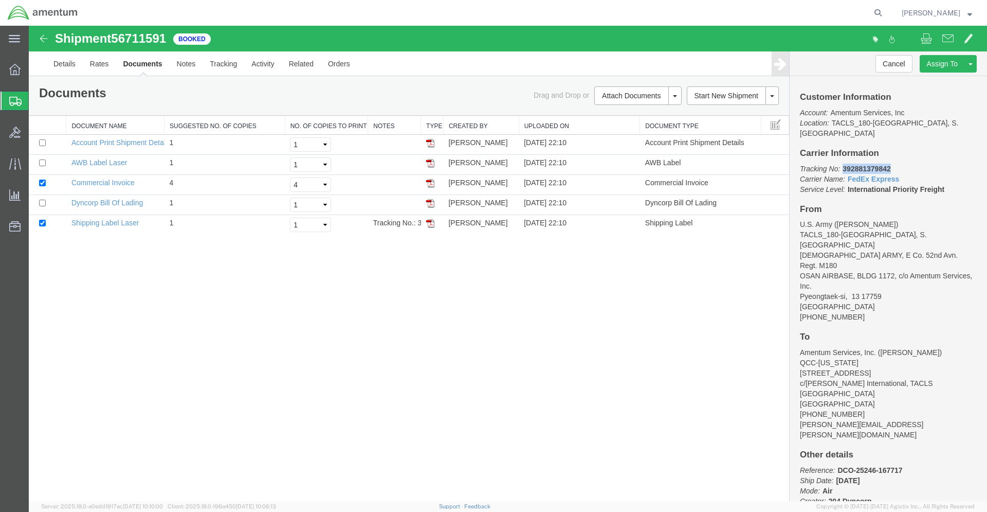
drag, startPoint x: 843, startPoint y: 157, endPoint x: 896, endPoint y: 160, distance: 53.1
click at [896, 164] on p "Tracking No: 392881379842 Carrier Name: FedEx Express FedEx Express Service Lev…" at bounding box center [888, 179] width 177 height 31
copy b "392881379842"
click at [433, 224] on img at bounding box center [430, 223] width 8 height 8
click at [432, 165] on img at bounding box center [430, 163] width 8 height 8
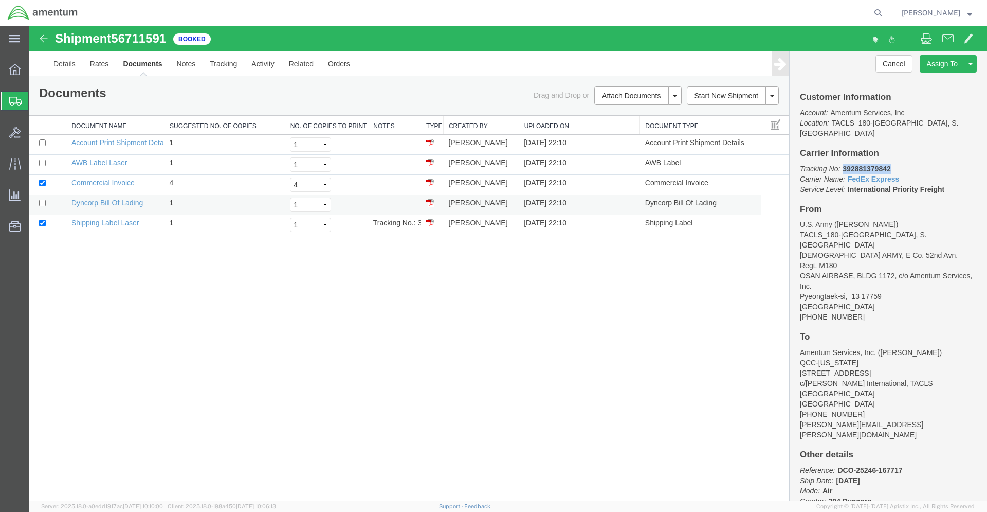
click at [430, 203] on img at bounding box center [430, 203] width 8 height 8
click at [37, 101] on span "Shipments" at bounding box center [32, 101] width 8 height 21
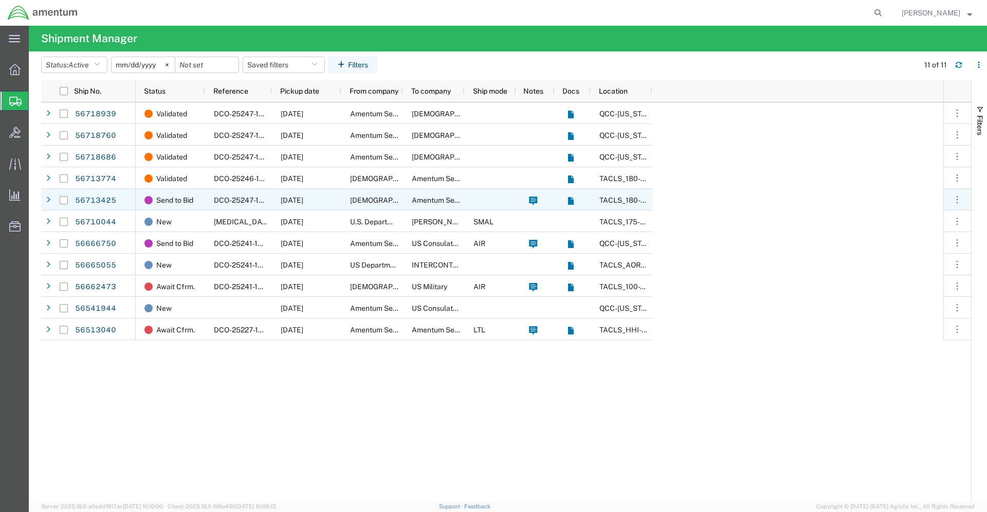
click at [614, 202] on span "TACLS_180-[GEOGRAPHIC_DATA], S. [GEOGRAPHIC_DATA]" at bounding box center [699, 200] width 199 height 8
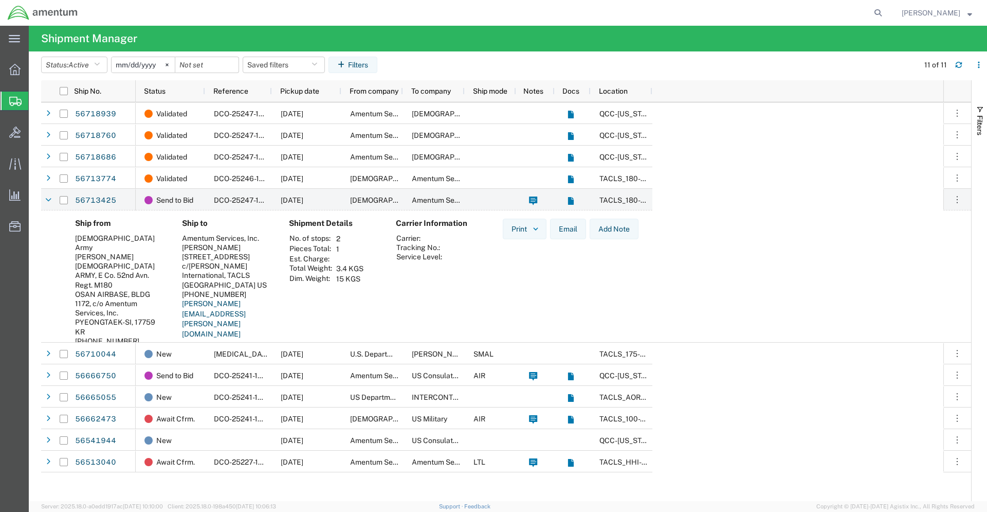
click at [768, 293] on div "Ship from U.S. Army Harold Carney U.S ARMY, E Co. 52nd Avn. Regt. M180 OSAN AIR…" at bounding box center [515, 286] width 896 height 134
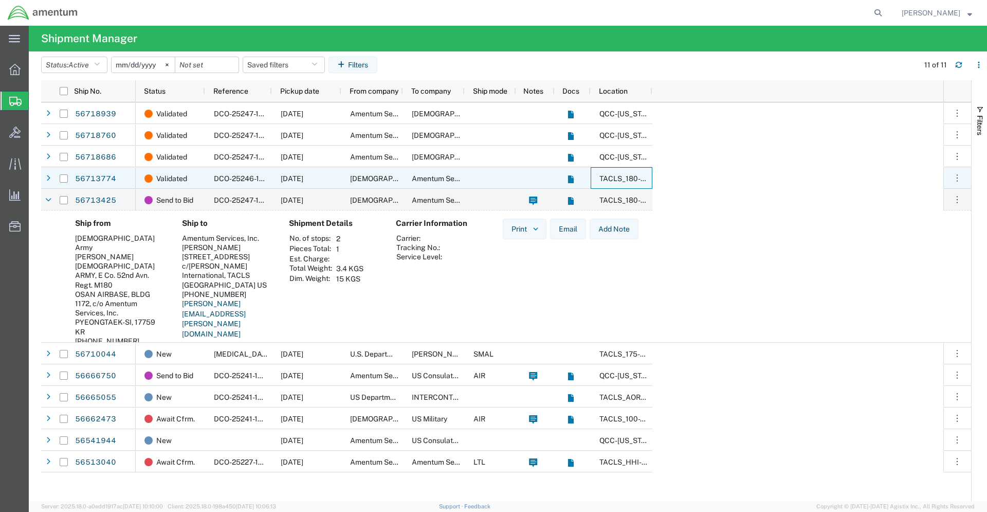
click at [622, 176] on span "TACLS_180-[GEOGRAPHIC_DATA], S. [GEOGRAPHIC_DATA]" at bounding box center [699, 178] width 199 height 8
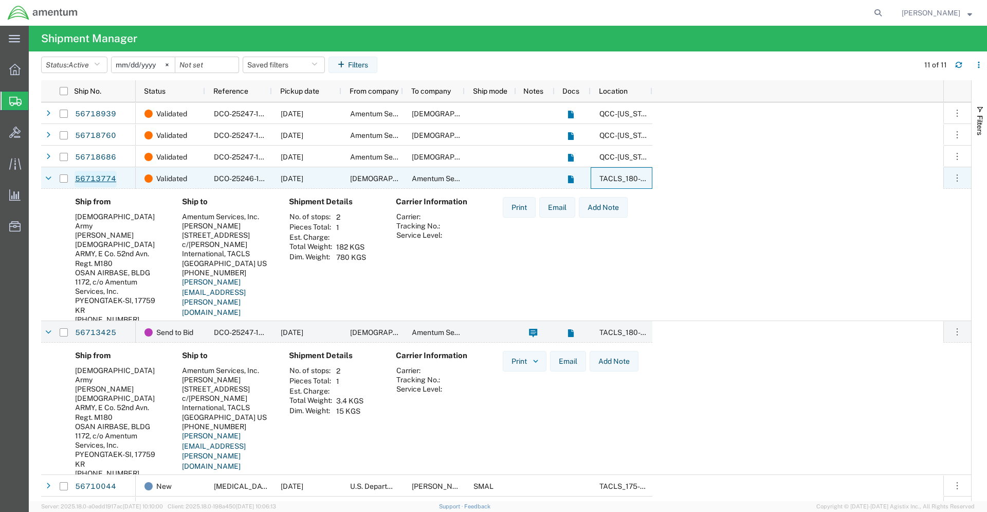
click at [91, 178] on link "56713774" at bounding box center [96, 179] width 42 height 16
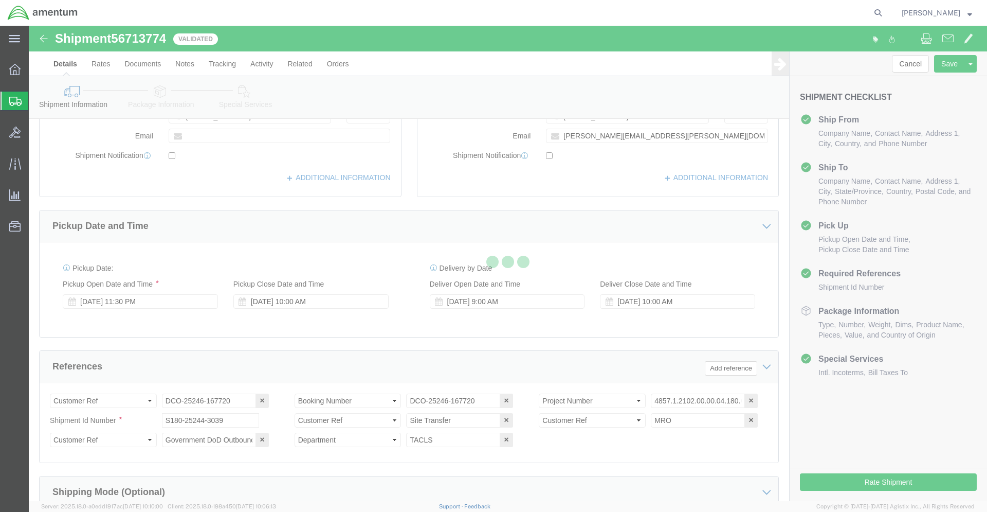
select select "42679"
select select "42668"
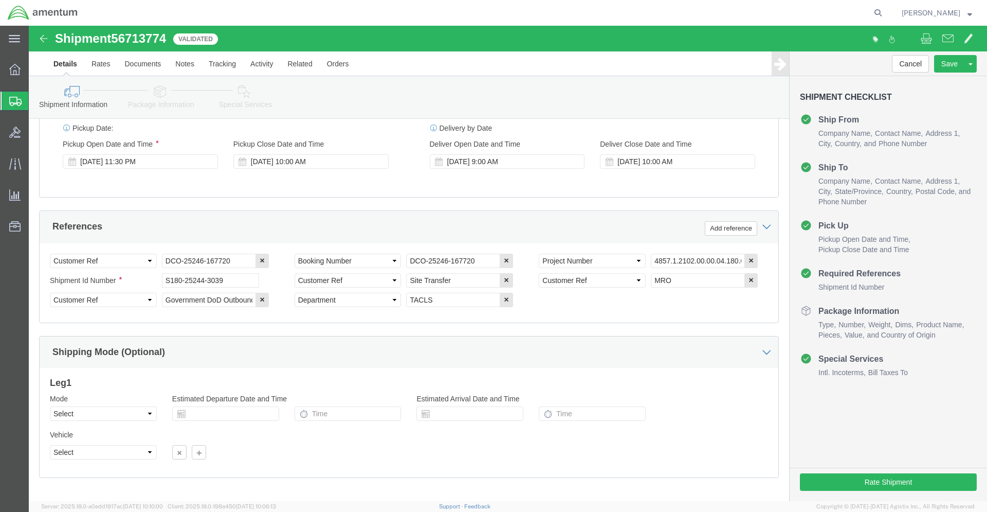
scroll to position [447, 0]
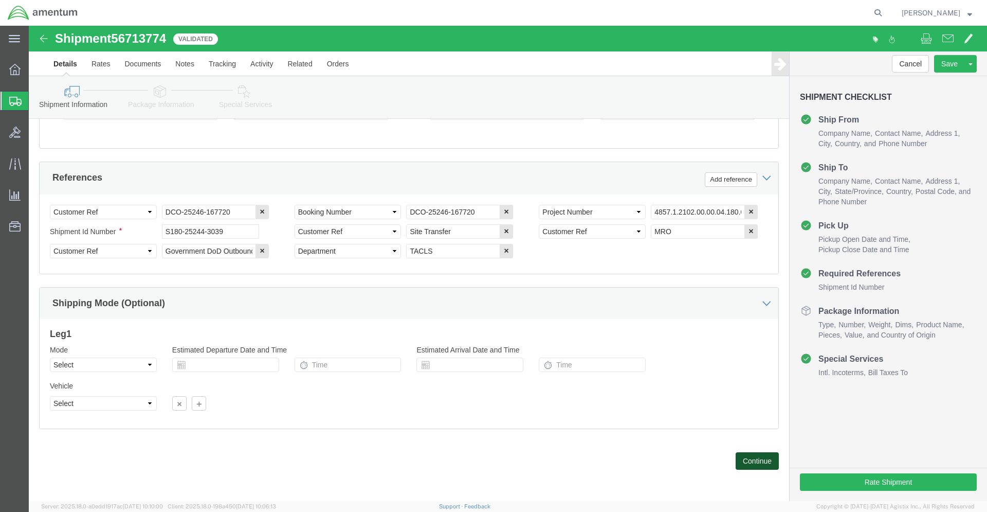
click button "Continue"
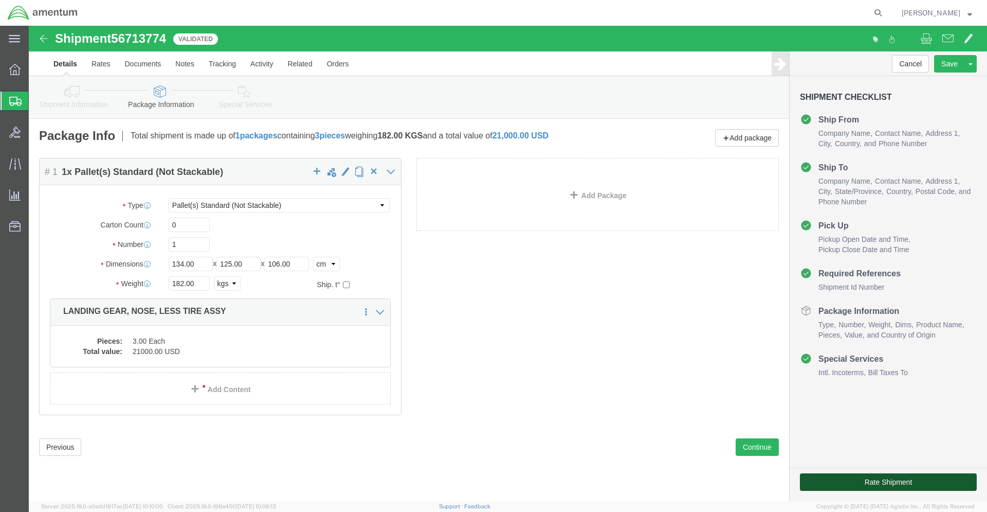
click button "Rate Shipment"
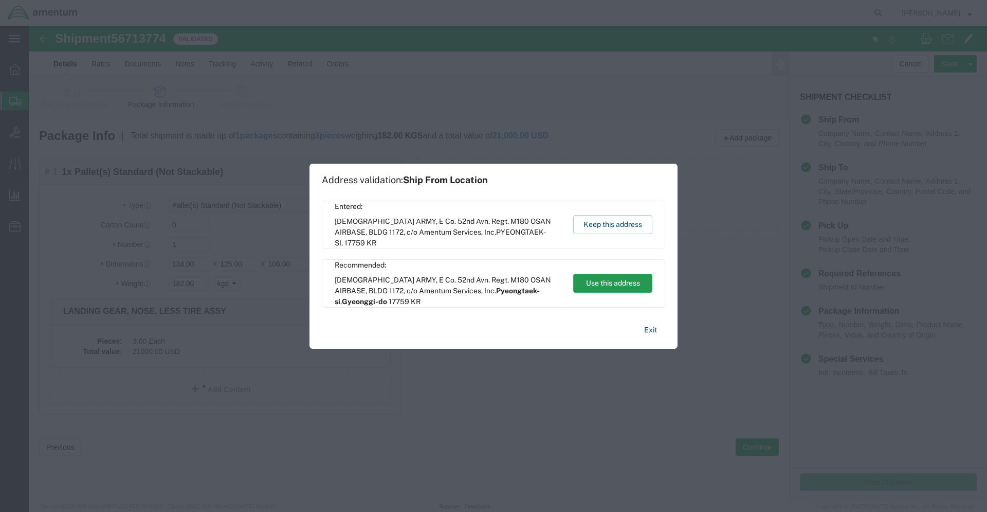
click at [598, 282] on button "Use this address" at bounding box center [612, 283] width 79 height 19
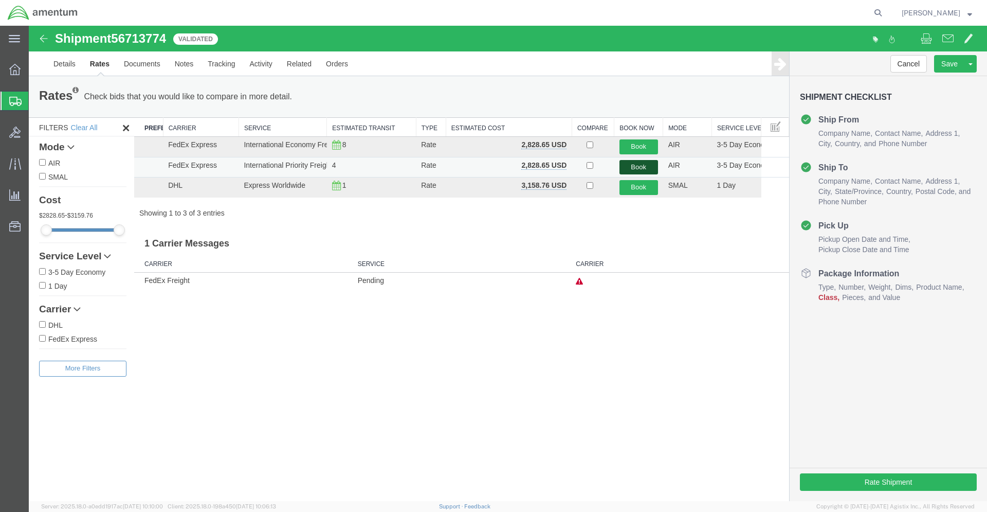
click at [641, 166] on button "Book" at bounding box center [639, 167] width 39 height 15
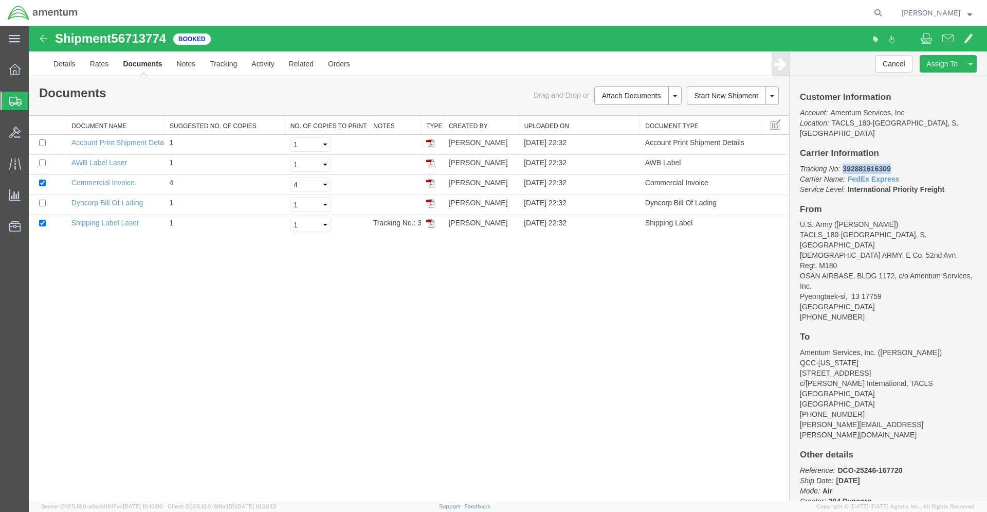
drag, startPoint x: 843, startPoint y: 157, endPoint x: 889, endPoint y: 161, distance: 46.5
click at [889, 164] on p "Tracking No: 392881616309 Carrier Name: FedEx Express FedEx Express Service Lev…" at bounding box center [888, 179] width 177 height 31
copy b "392881616309"
click at [432, 223] on img at bounding box center [430, 223] width 8 height 8
click at [429, 163] on img at bounding box center [430, 163] width 8 height 8
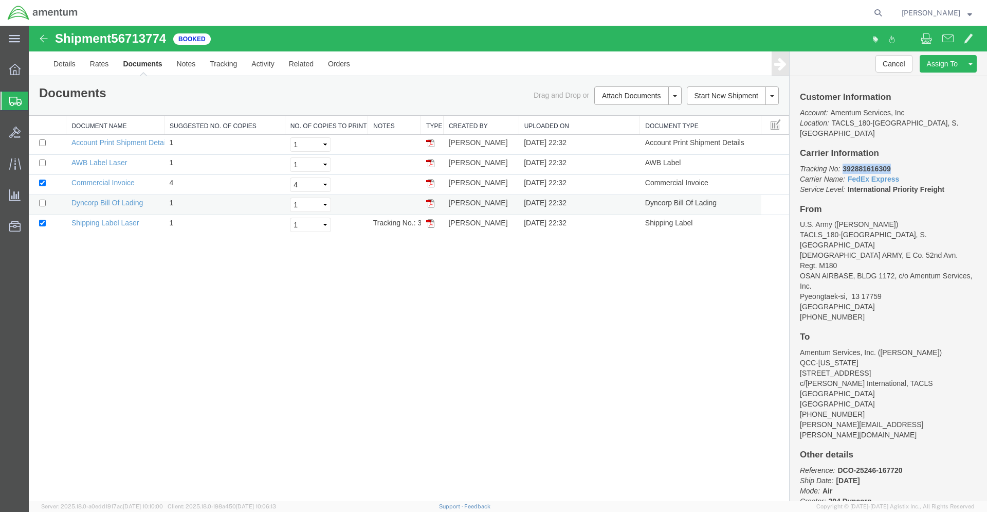
click at [432, 204] on img at bounding box center [430, 203] width 8 height 8
click at [37, 101] on span "Shipments" at bounding box center [32, 101] width 8 height 21
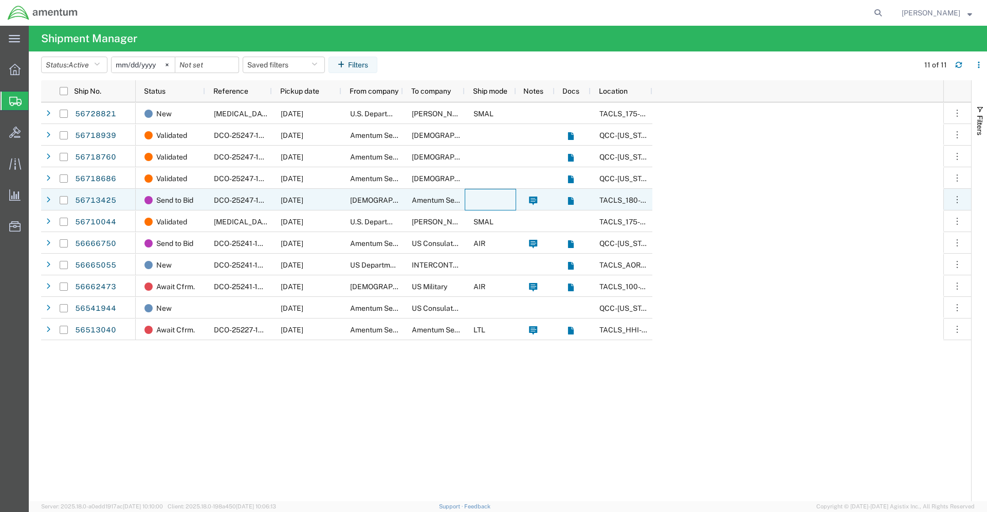
click at [474, 203] on div at bounding box center [490, 200] width 51 height 22
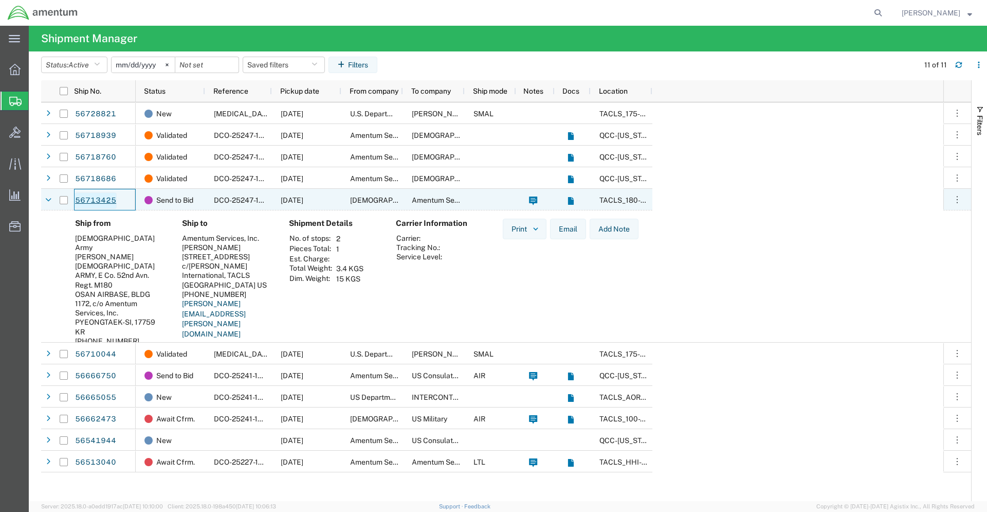
click at [96, 198] on link "56713425" at bounding box center [96, 200] width 42 height 16
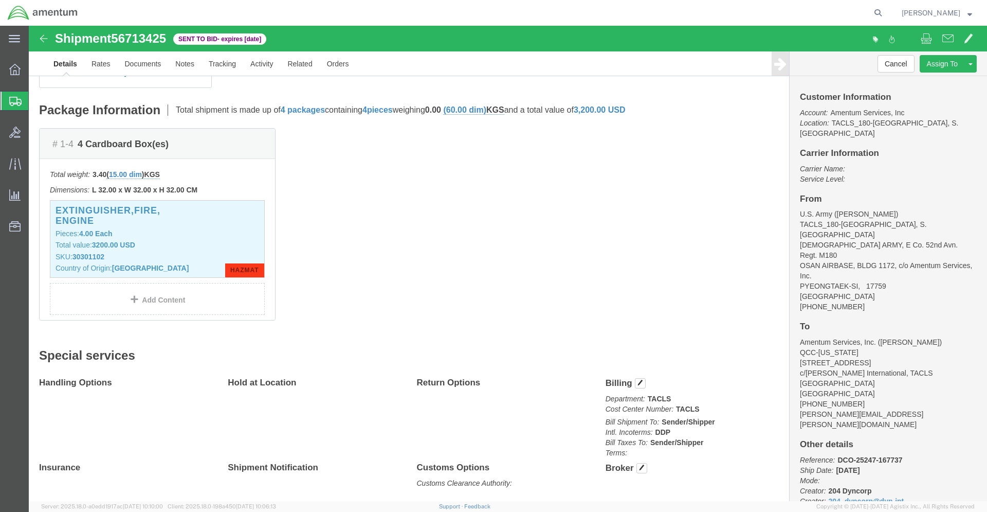
scroll to position [1, 0]
drag, startPoint x: 46, startPoint y: 231, endPoint x: 77, endPoint y: 232, distance: 30.9
click b "30301102"
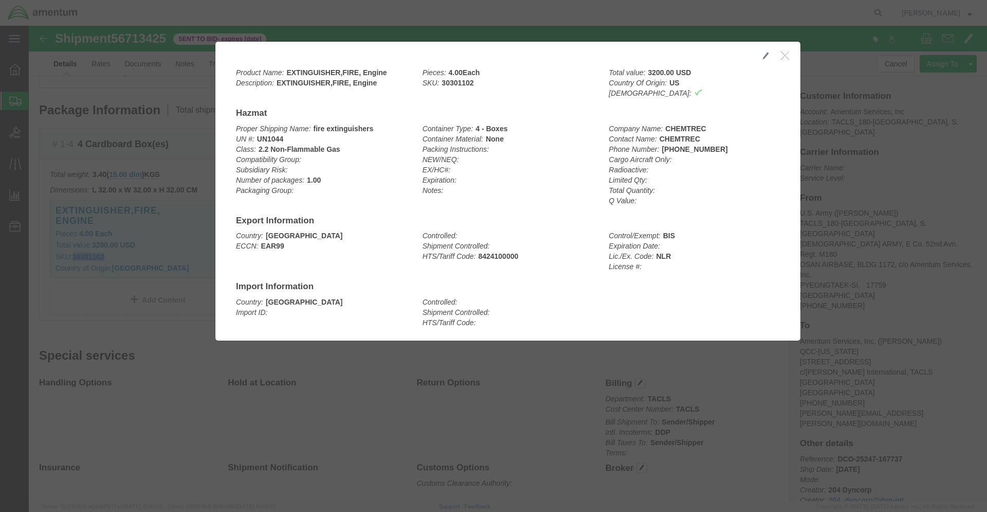
click icon "button"
